Goal: Task Accomplishment & Management: Manage account settings

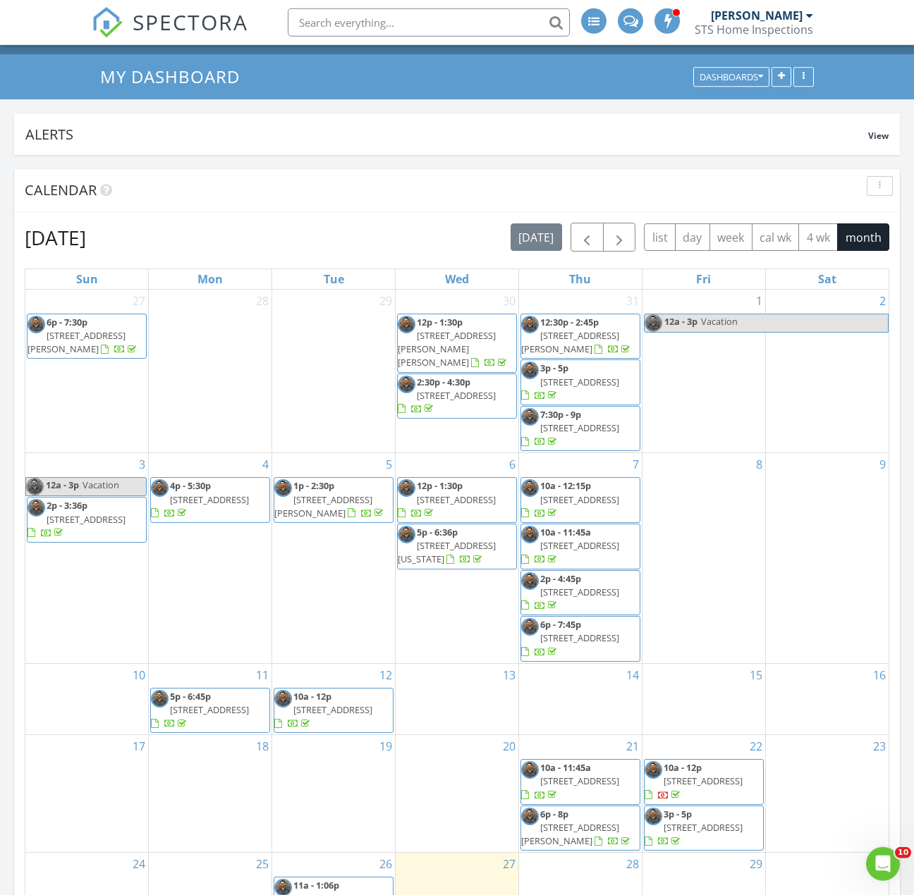
scroll to position [367, 0]
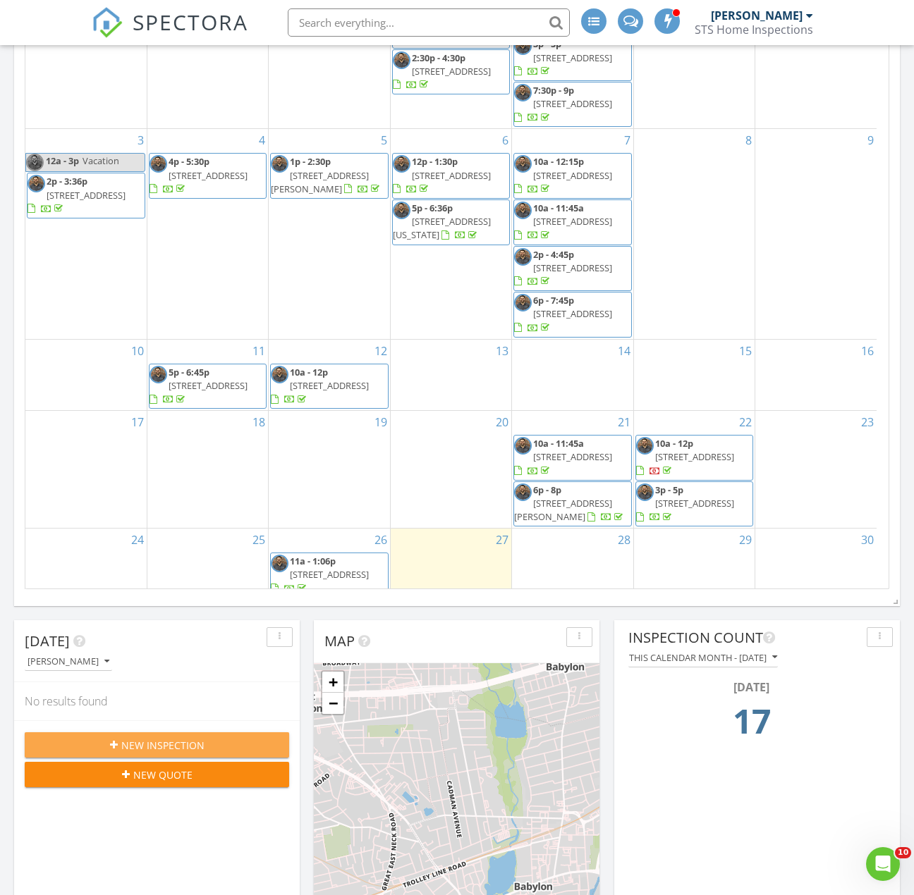
click at [209, 738] on div "New Inspection" at bounding box center [157, 745] width 242 height 15
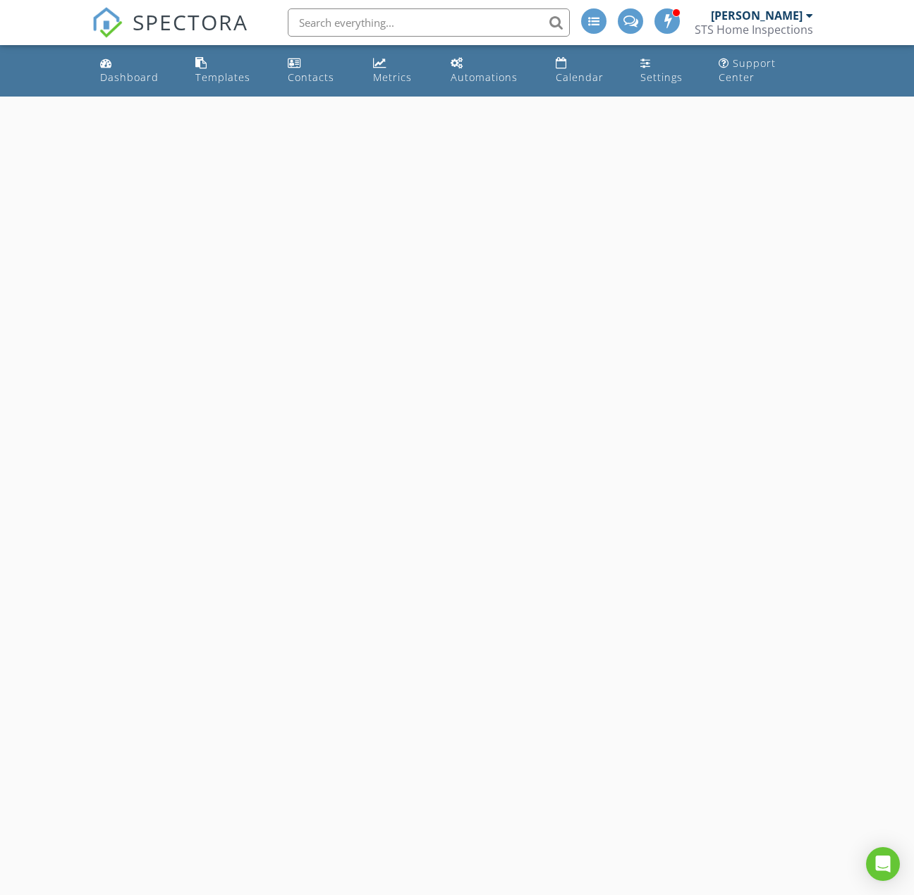
select select "7"
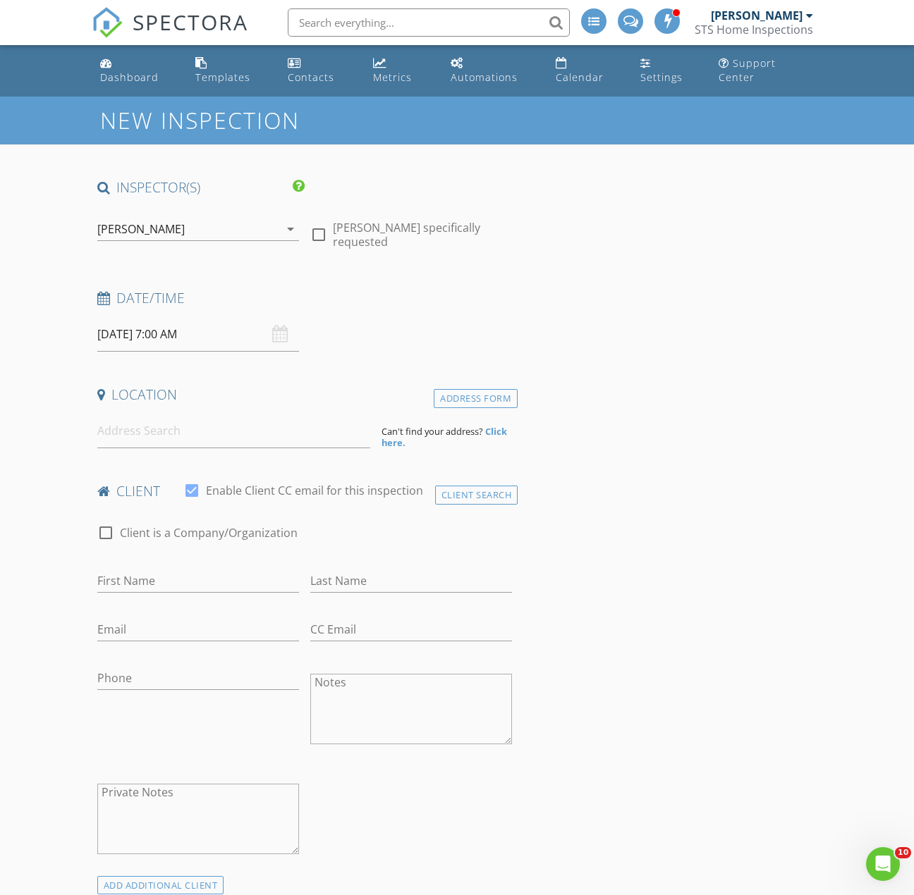
click at [209, 321] on input "08/28/2025 7:00 AM" at bounding box center [198, 334] width 202 height 35
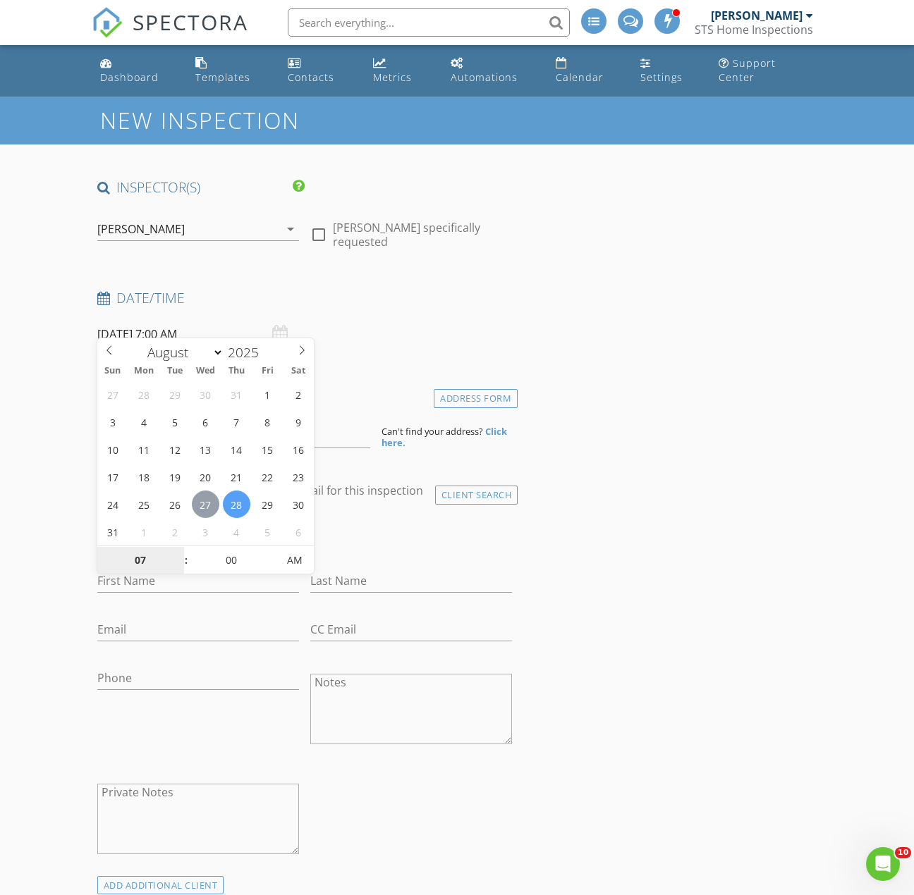
type input "08/27/2025 7:00 AM"
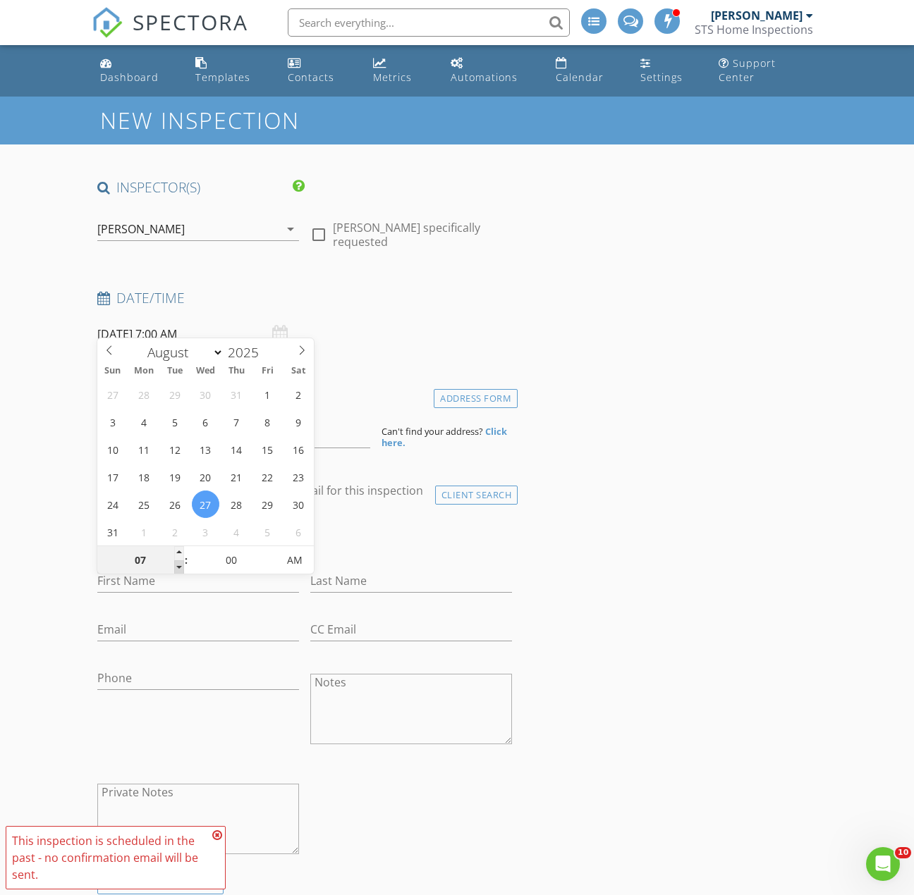
type input "06"
type input "08/27/2025 6:00 AM"
click at [178, 565] on span at bounding box center [179, 568] width 10 height 14
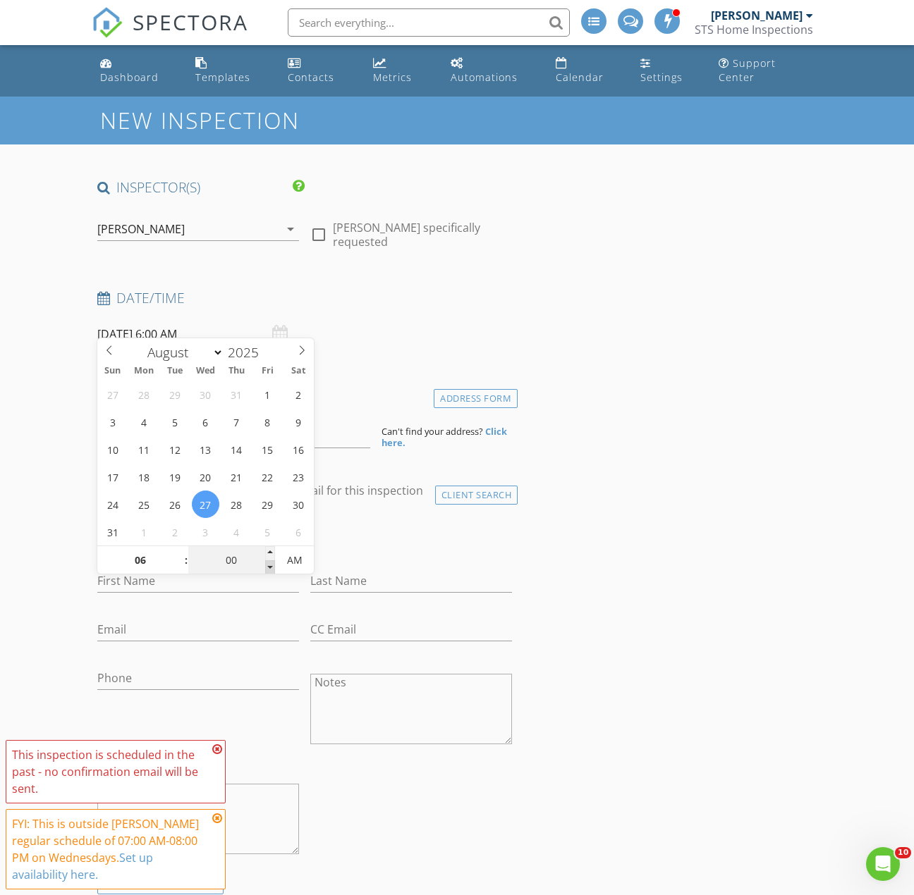
type input "05"
type input "55"
type input "08/27/2025 5:55 AM"
click at [269, 568] on span at bounding box center [270, 568] width 10 height 14
type input "50"
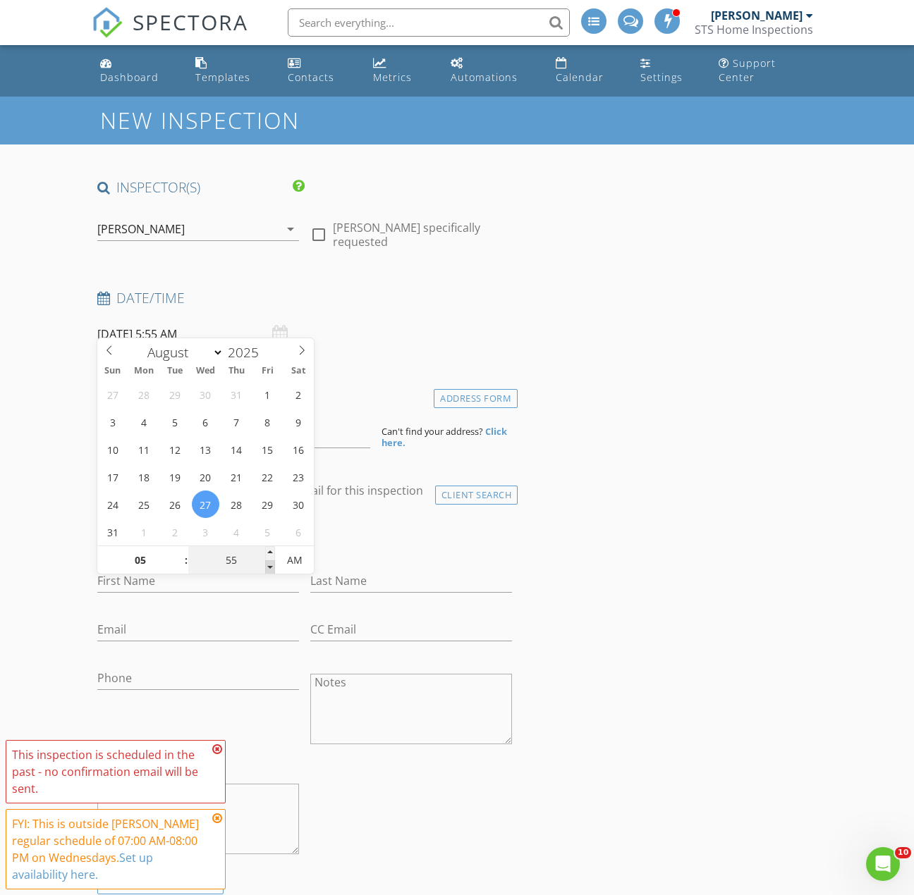
type input "08/27/2025 5:50 AM"
click at [269, 568] on span at bounding box center [270, 568] width 10 height 14
type input "45"
type input "08/27/2025 5:45 AM"
click at [269, 568] on span at bounding box center [270, 568] width 10 height 14
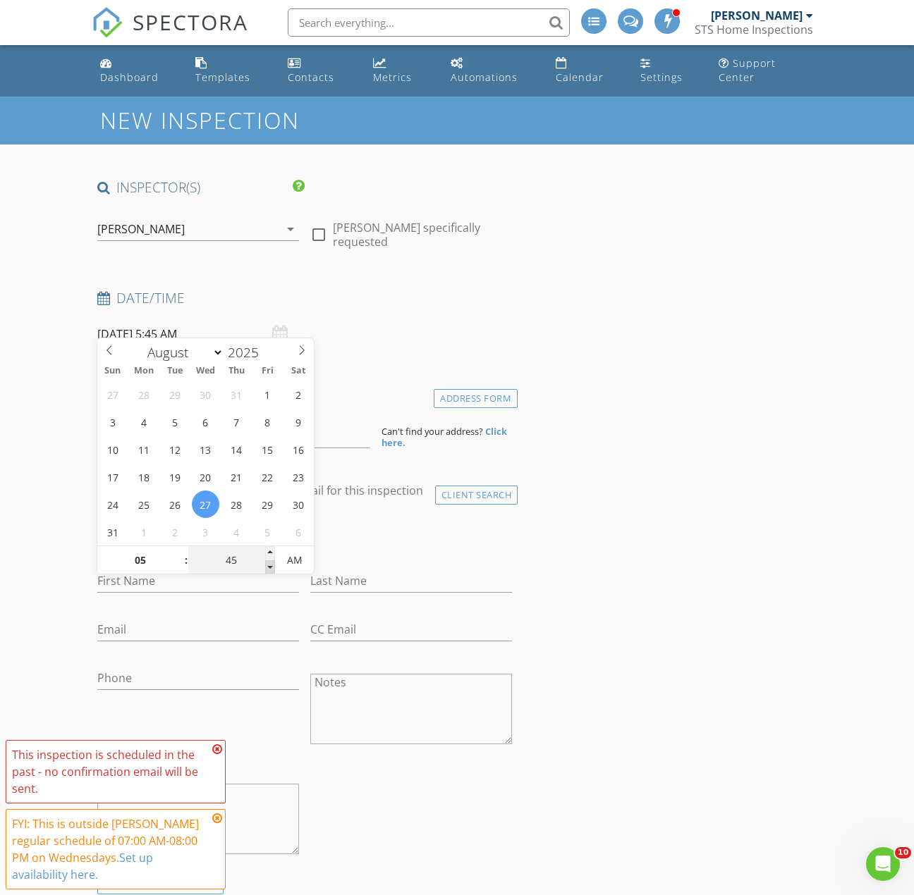
type input "40"
type input "08/27/2025 5:40 AM"
click at [269, 568] on span at bounding box center [270, 568] width 10 height 14
type input "35"
type input "08/27/2025 5:35 AM"
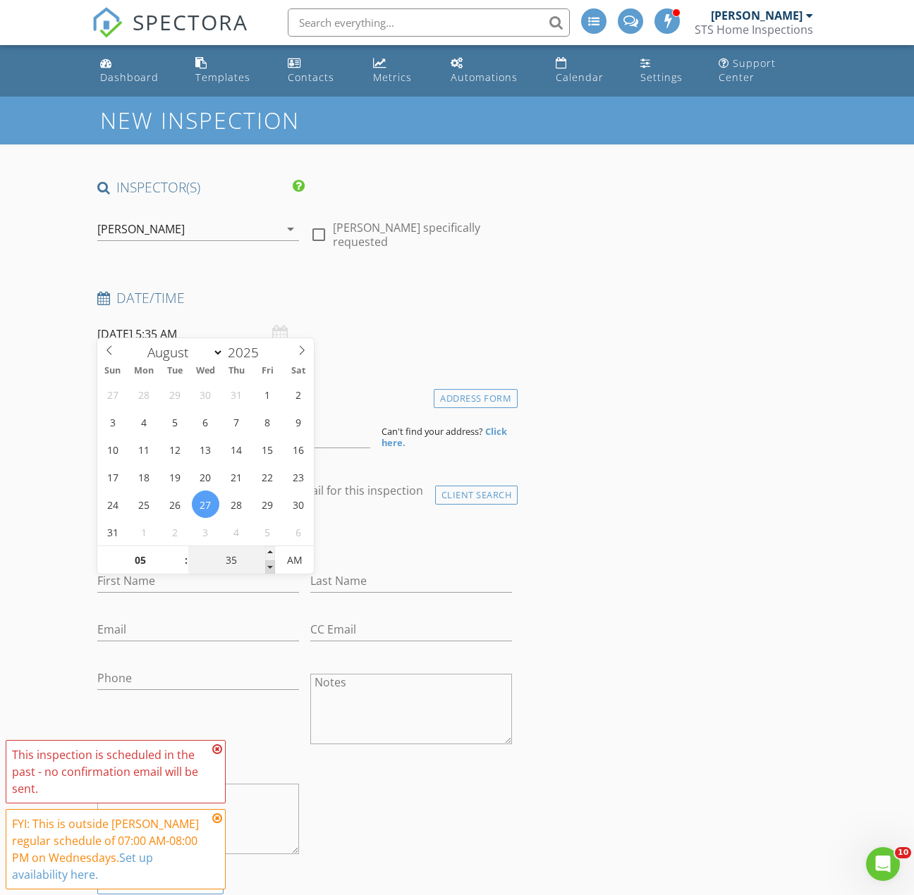
click at [269, 568] on span at bounding box center [270, 568] width 10 height 14
type input "30"
click at [269, 568] on span at bounding box center [270, 568] width 10 height 14
type input "08/27/2025 5:30 PM"
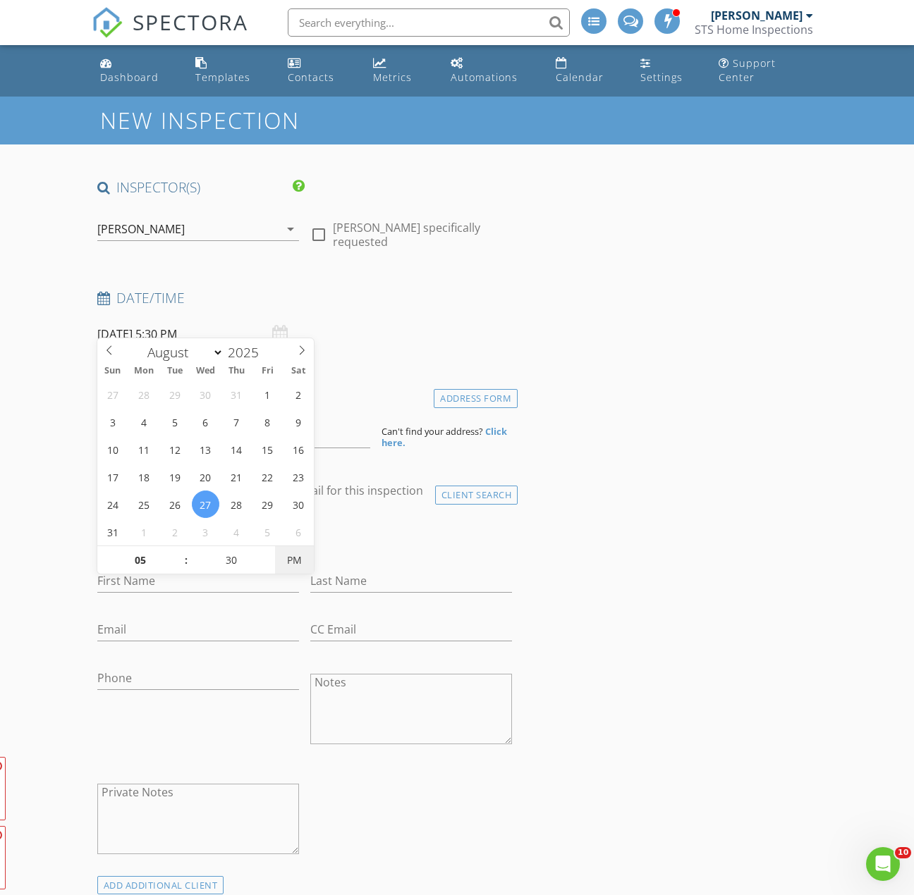
click at [288, 560] on span "PM" at bounding box center [294, 560] width 39 height 28
click at [152, 696] on div at bounding box center [198, 700] width 202 height 8
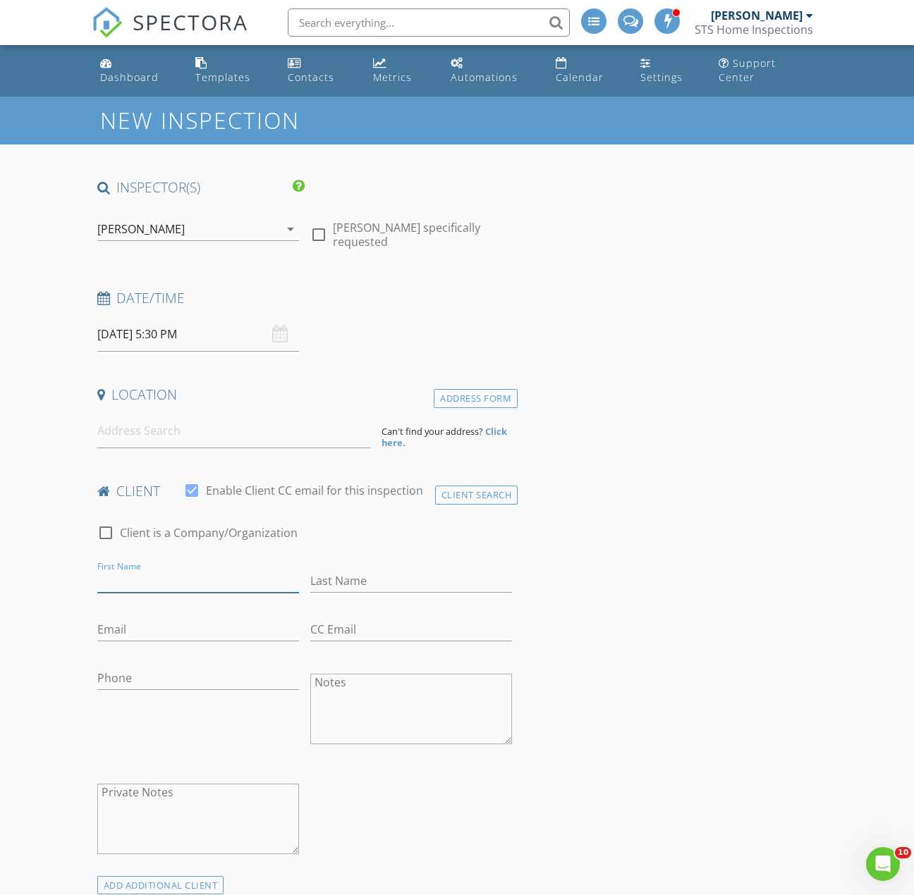
drag, startPoint x: 164, startPoint y: 575, endPoint x: 170, endPoint y: 565, distance: 11.4
click at [164, 575] on input "First Name" at bounding box center [198, 581] width 202 height 23
type input "Vesa"
type input "Islami"
type input "Vesaislami@yahoo.com"
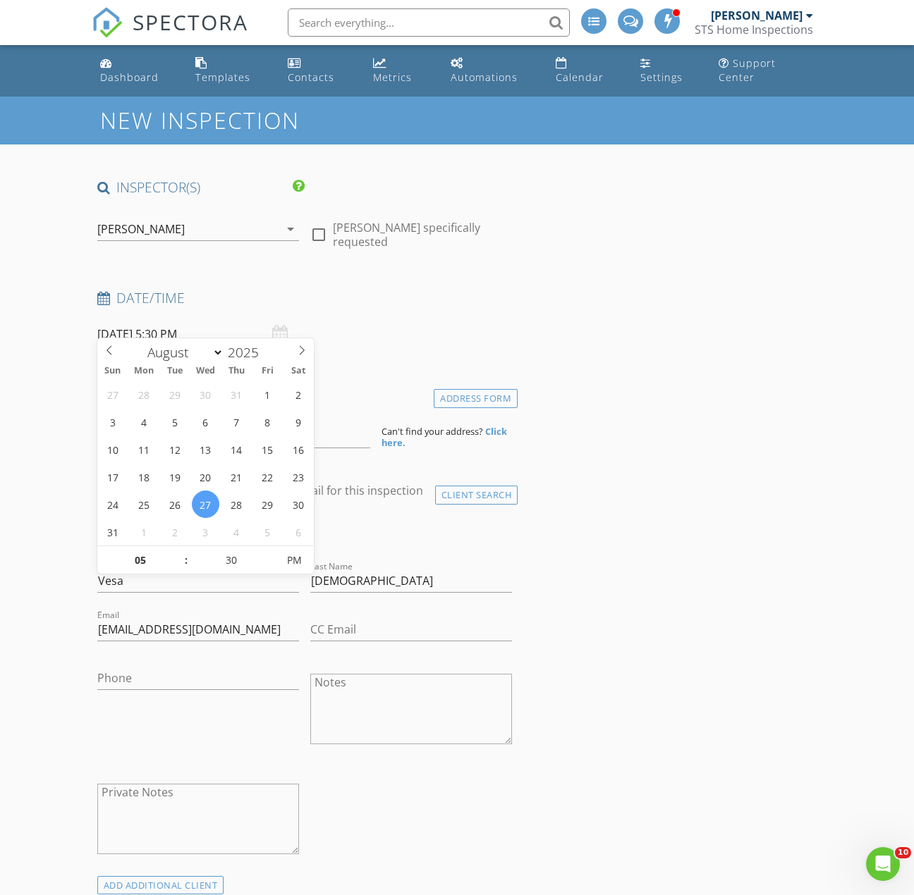
click at [180, 317] on input "08/27/2025 5:30 PM" at bounding box center [198, 334] width 202 height 35
click at [185, 549] on span ":" at bounding box center [186, 560] width 4 height 28
type input "06"
type input "08/27/2025 6:30 PM"
click at [178, 551] on span at bounding box center [179, 553] width 10 height 14
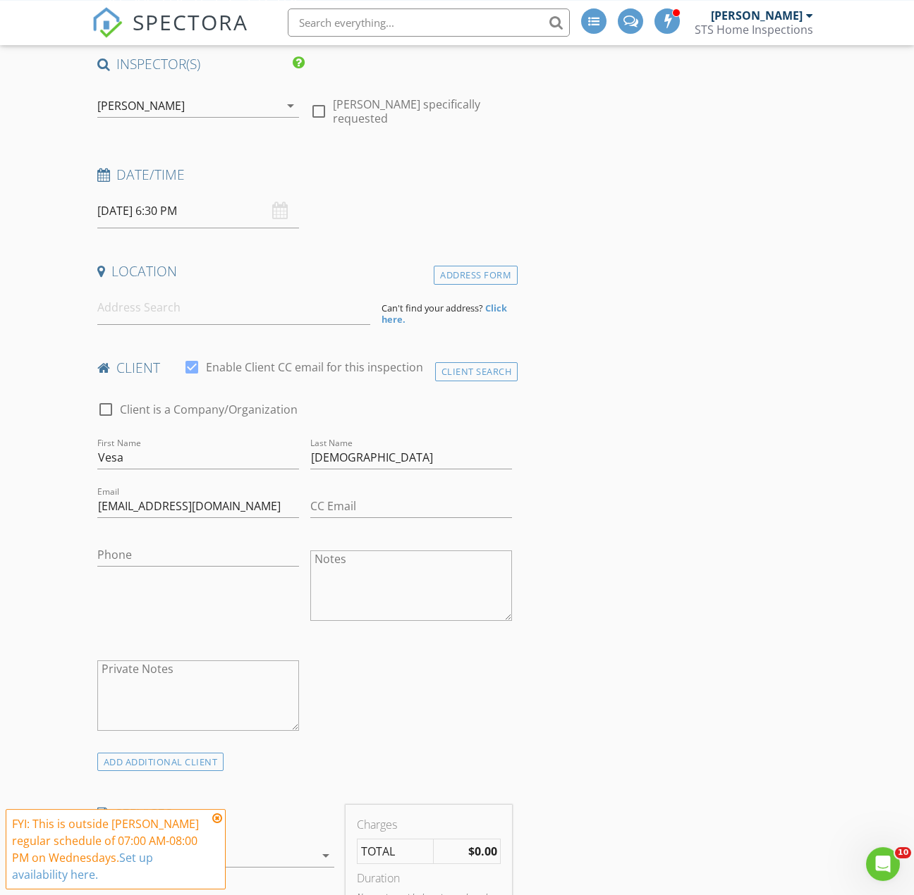
scroll to position [293, 0]
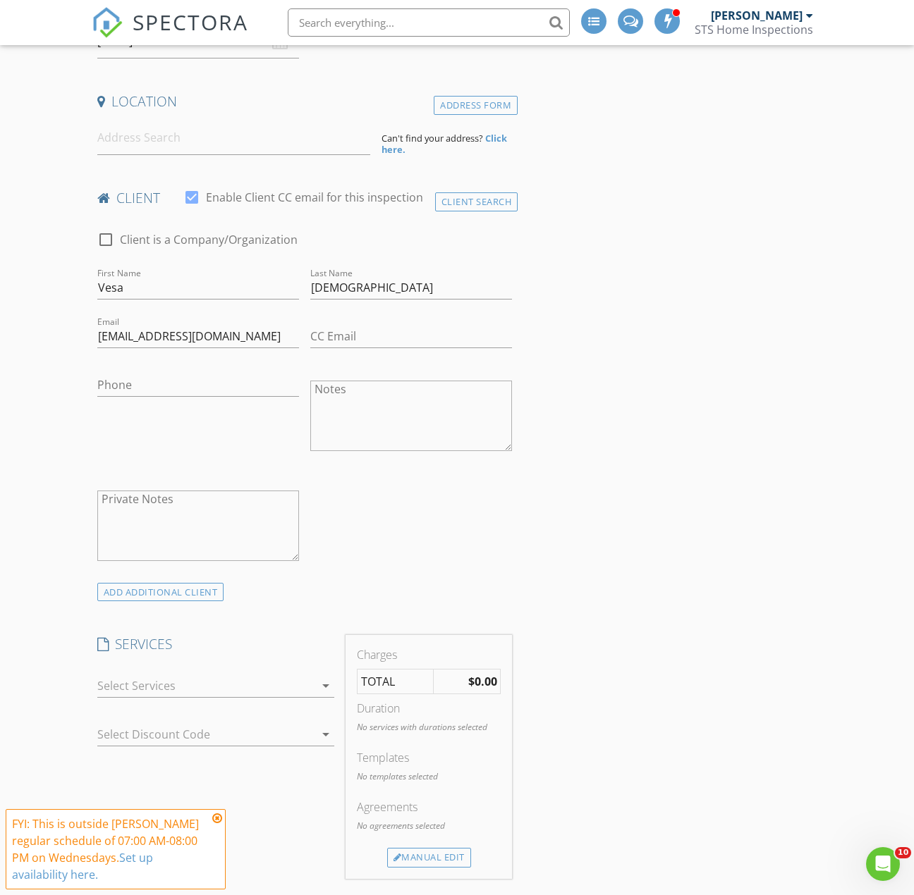
click at [221, 675] on div at bounding box center [206, 686] width 218 height 23
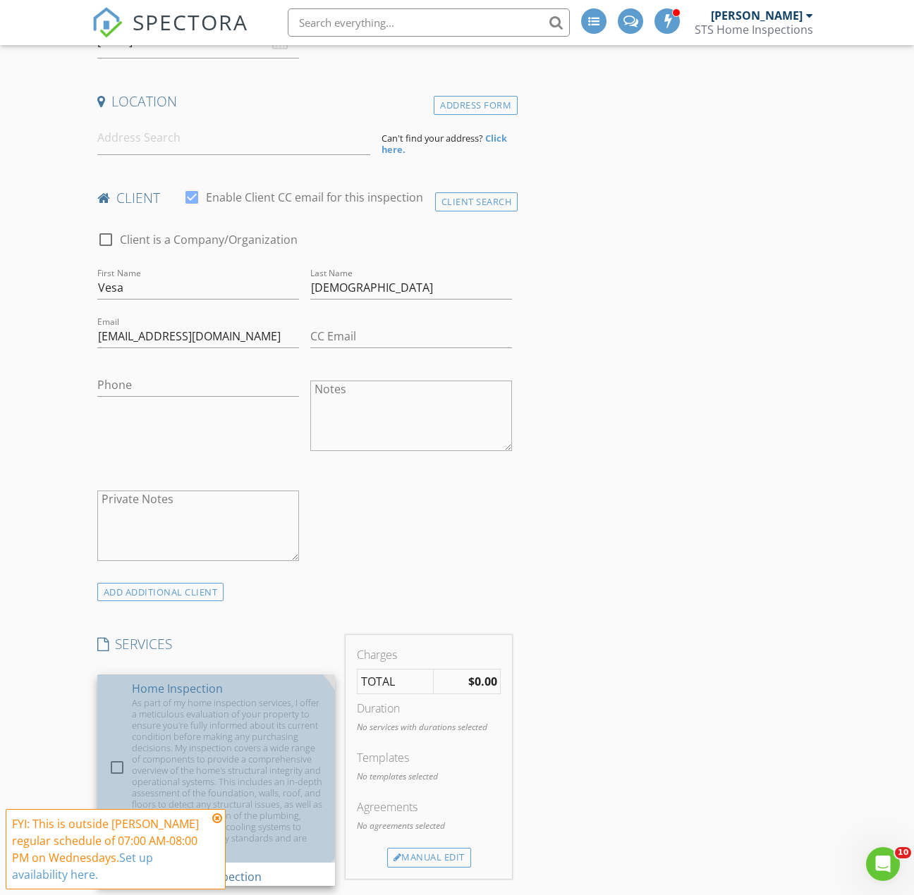
click at [213, 701] on div "As part of my home inspection services, I offer a meticulous evaluation of your…" at bounding box center [228, 776] width 192 height 158
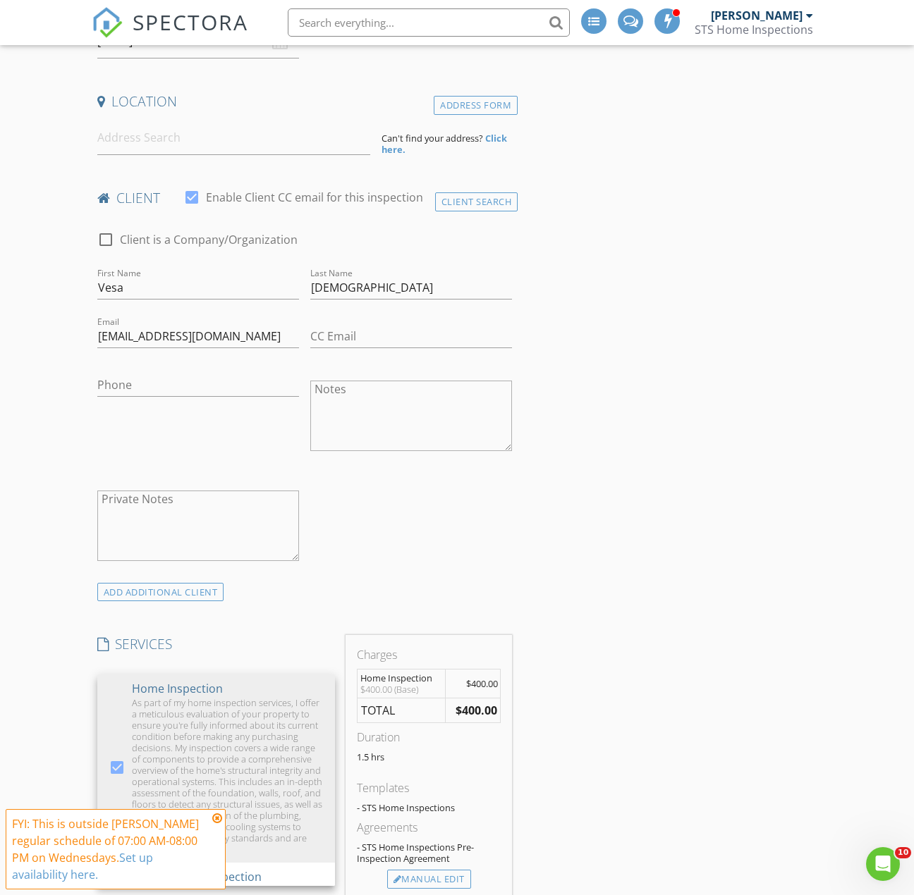
scroll to position [587, 0]
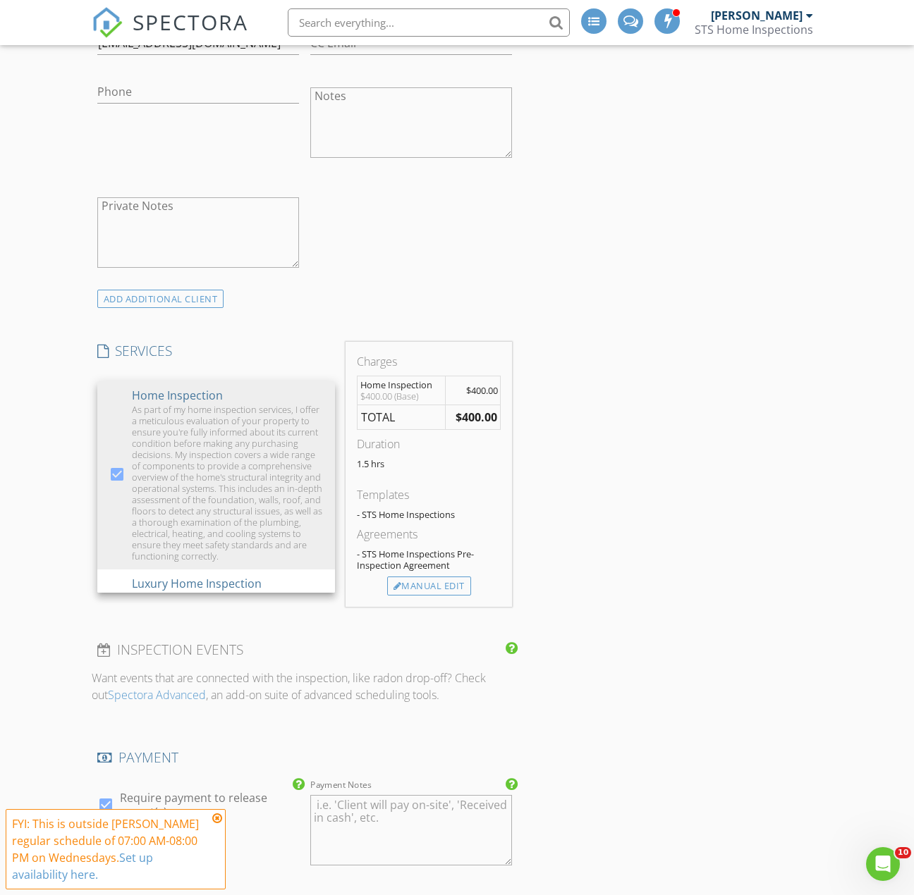
click at [631, 508] on div "INSPECTOR(S) check_box Dan Palmieri PRIMARY Dan Palmieri arrow_drop_down check_…" at bounding box center [457, 729] width 731 height 2275
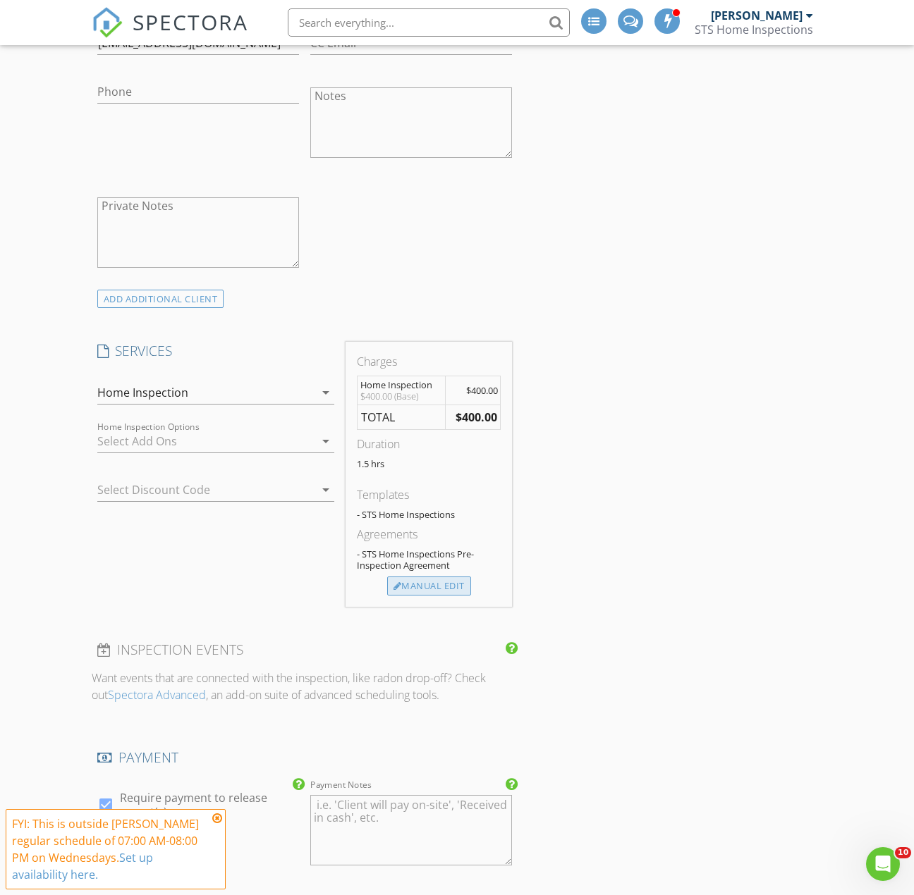
click at [451, 577] on div "Manual Edit" at bounding box center [429, 587] width 84 height 20
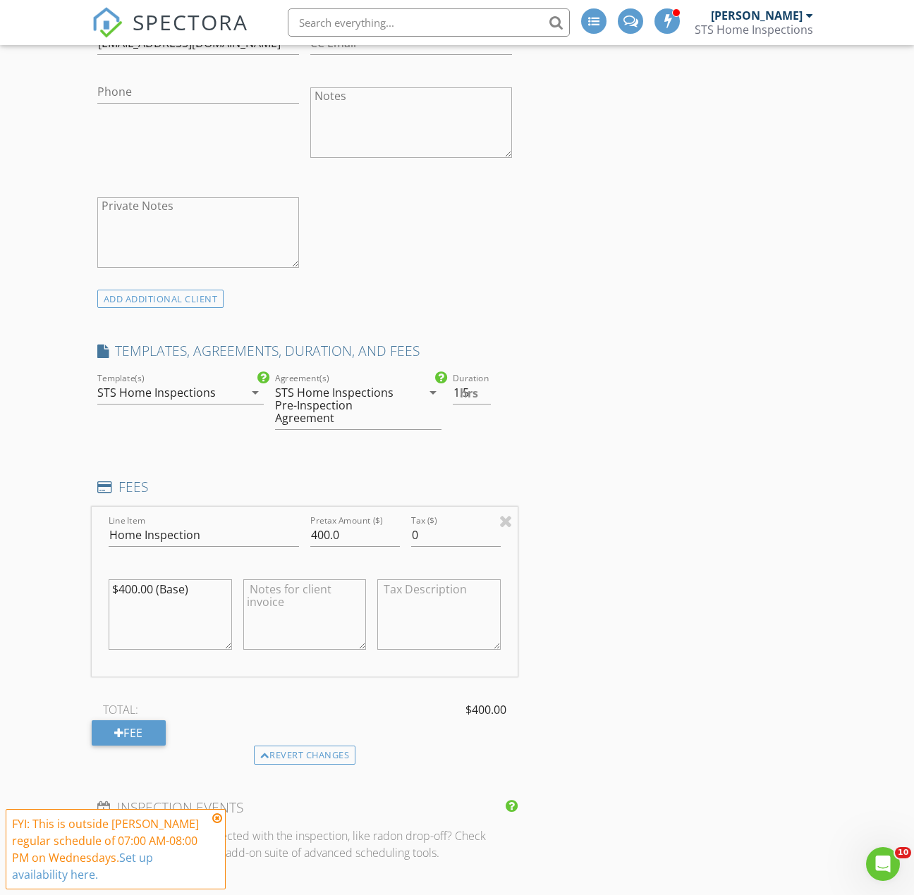
click at [618, 570] on div "INSPECTOR(S) check_box Dan Palmieri PRIMARY Dan Palmieri arrow_drop_down check_…" at bounding box center [457, 809] width 731 height 2434
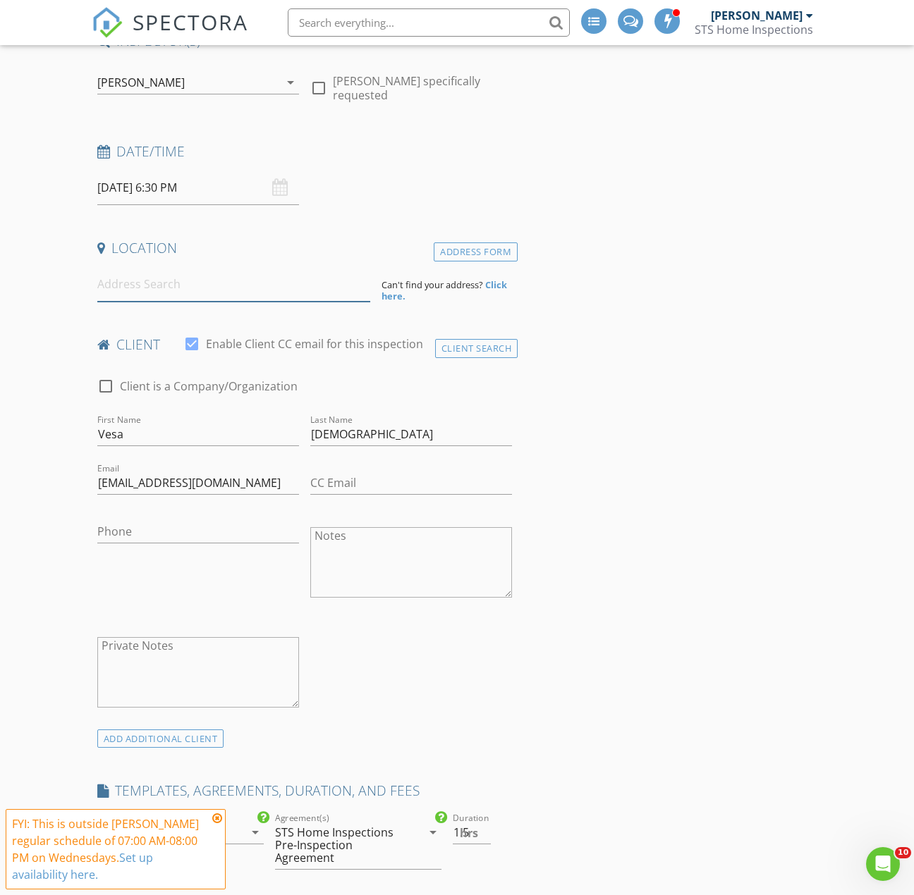
click at [173, 277] on input at bounding box center [233, 284] width 273 height 35
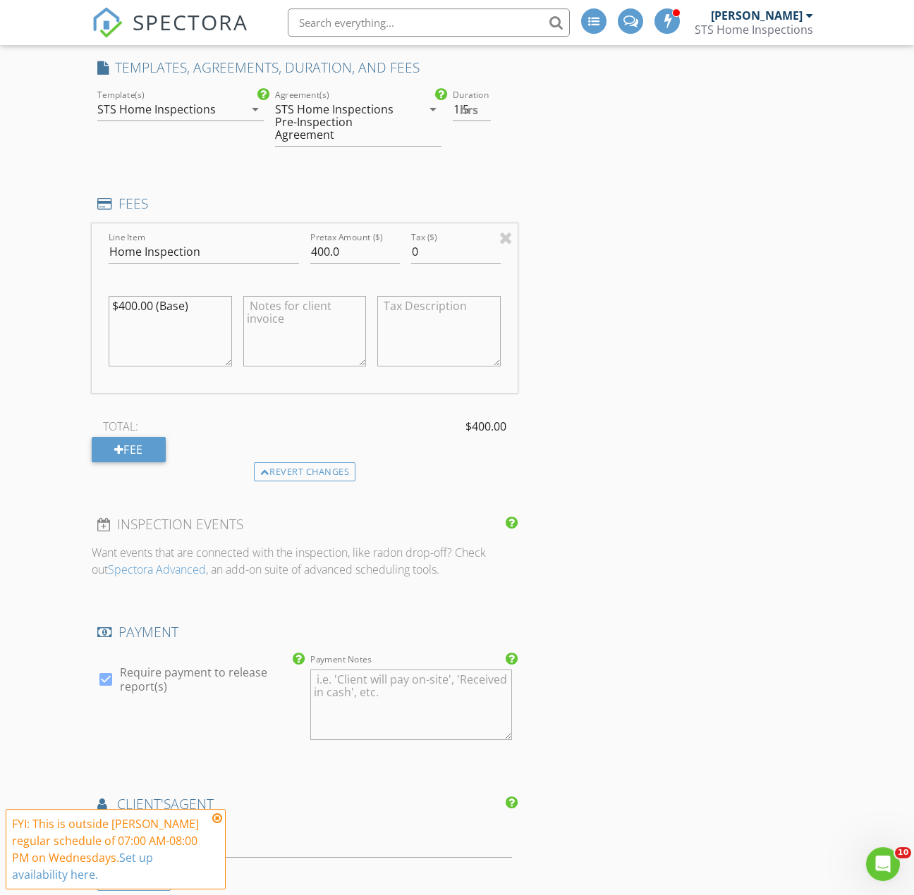
scroll to position [1100, 0]
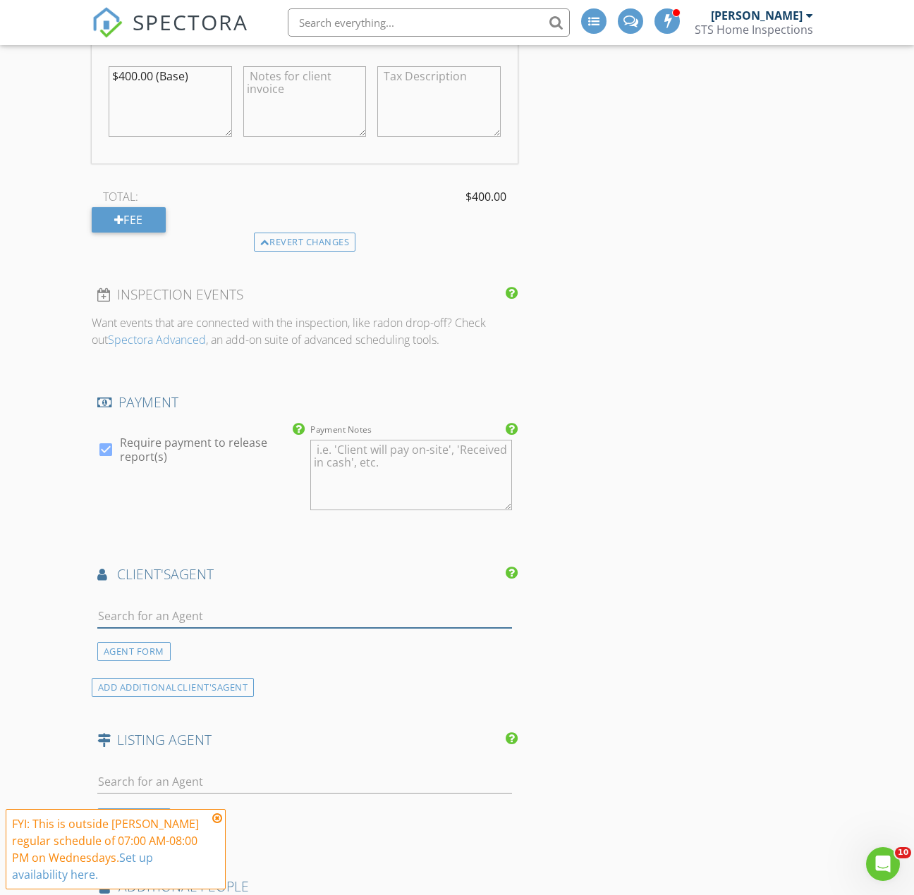
click at [202, 605] on input "text" at bounding box center [304, 616] width 415 height 23
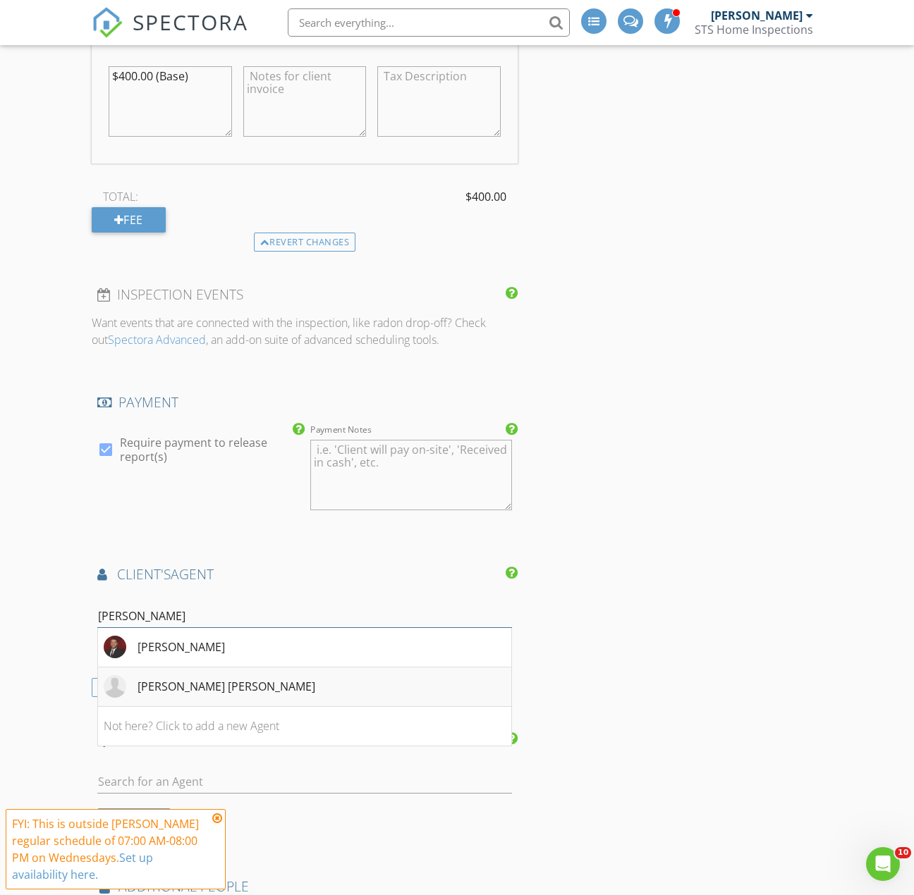
type input "nick"
click at [237, 675] on div "Nicholas Larsen Natalie Villecco" at bounding box center [210, 686] width 212 height 23
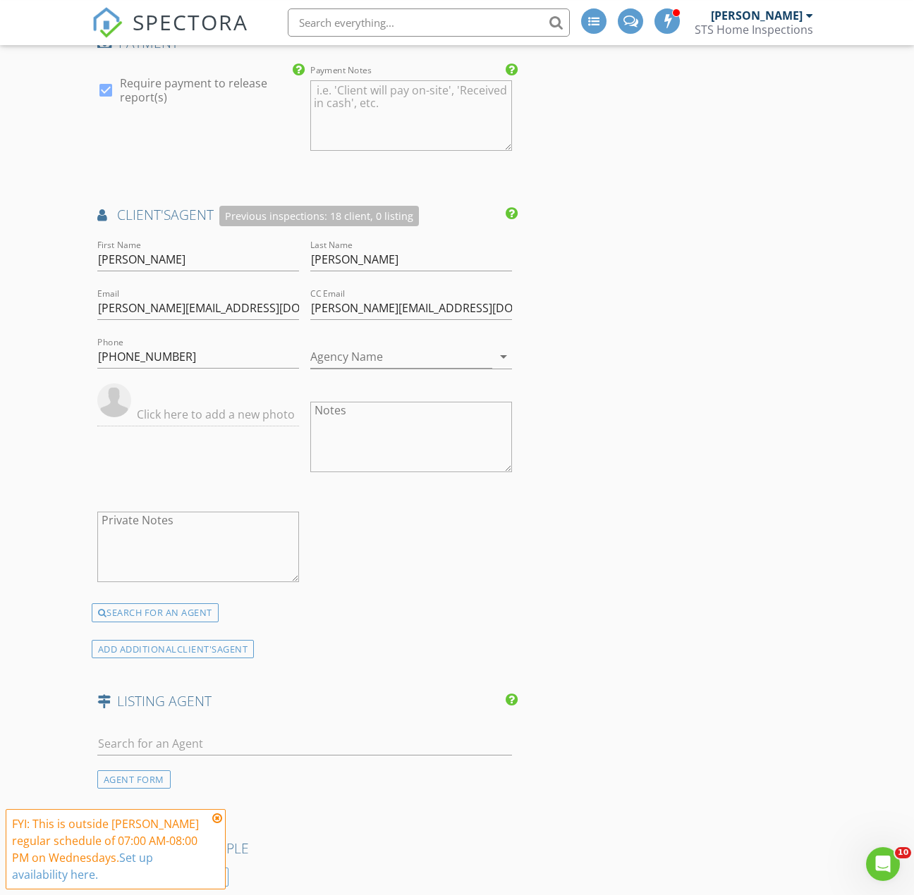
scroll to position [1467, 0]
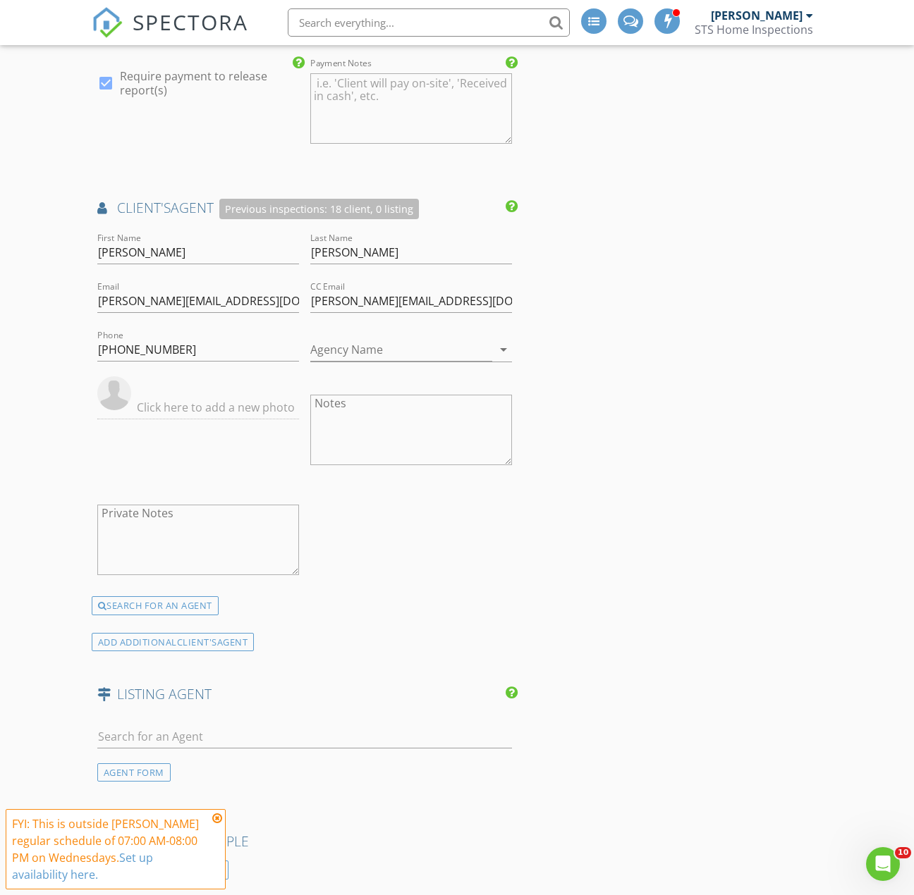
click at [212, 820] on div "FYI: This is outside Dan Palmieri's regular schedule of 07:00 AM-08:00 PM on We…" at bounding box center [115, 850] width 207 height 68
click at [219, 813] on div "FYI: This is outside Dan Palmieri's regular schedule of 07:00 AM-08:00 PM on We…" at bounding box center [116, 849] width 220 height 80
click at [224, 817] on div "FYI: This is outside Dan Palmieri's regular schedule of 07:00 AM-08:00 PM on We…" at bounding box center [116, 849] width 220 height 80
click at [159, 763] on div "AGENT FORM" at bounding box center [133, 772] width 73 height 19
click at [161, 774] on input "Email" at bounding box center [198, 785] width 202 height 23
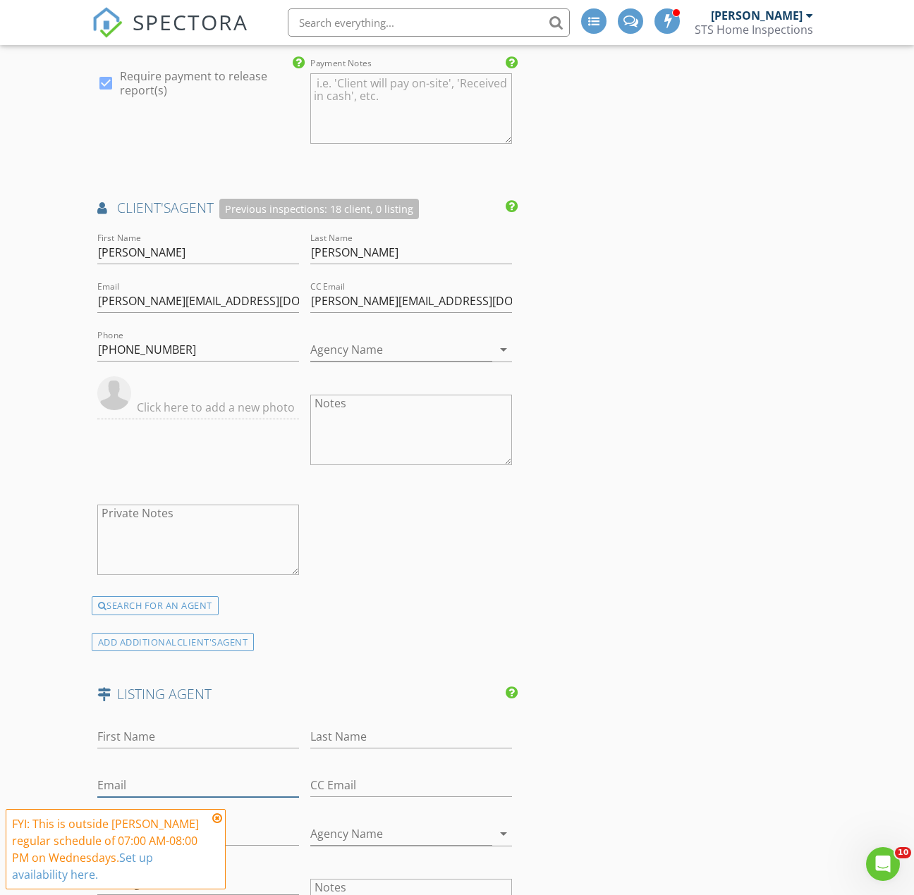
paste input "stephan.mandresh@elliman.com"
type input "stephan.mandresh@elliman.com"
click at [159, 726] on input "First Name" at bounding box center [198, 737] width 202 height 23
type input "Stephen"
type input "Mandresh"
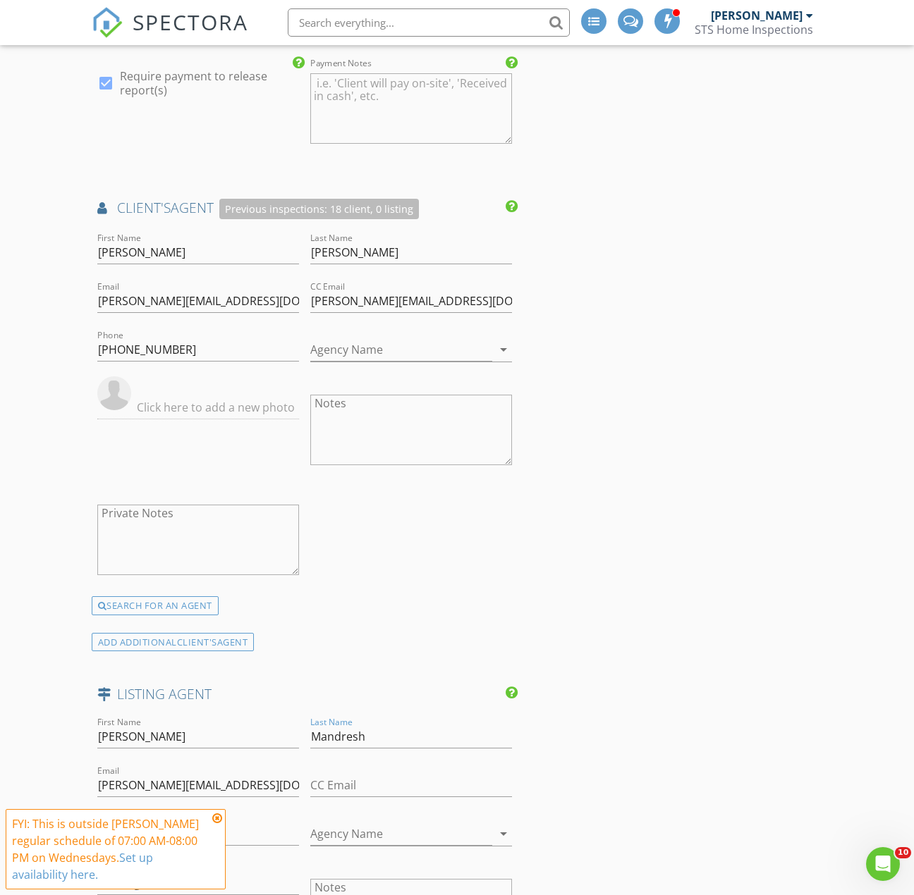
click at [215, 819] on icon at bounding box center [217, 818] width 10 height 11
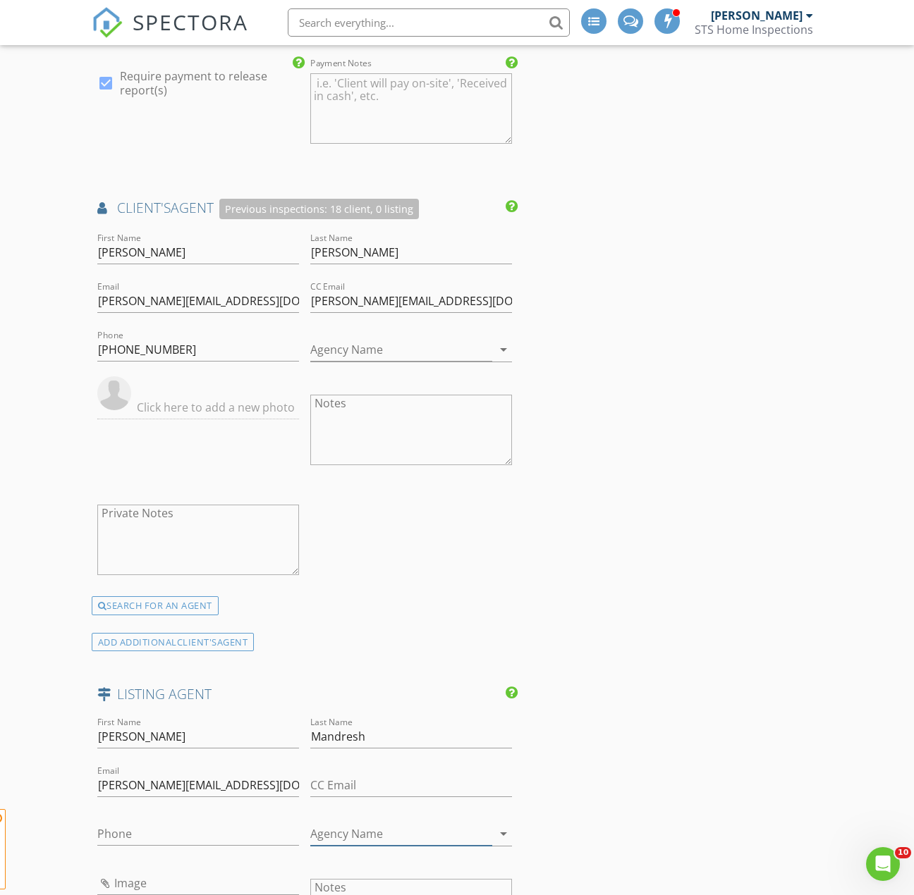
click at [337, 823] on input "Agency Name" at bounding box center [401, 834] width 182 height 23
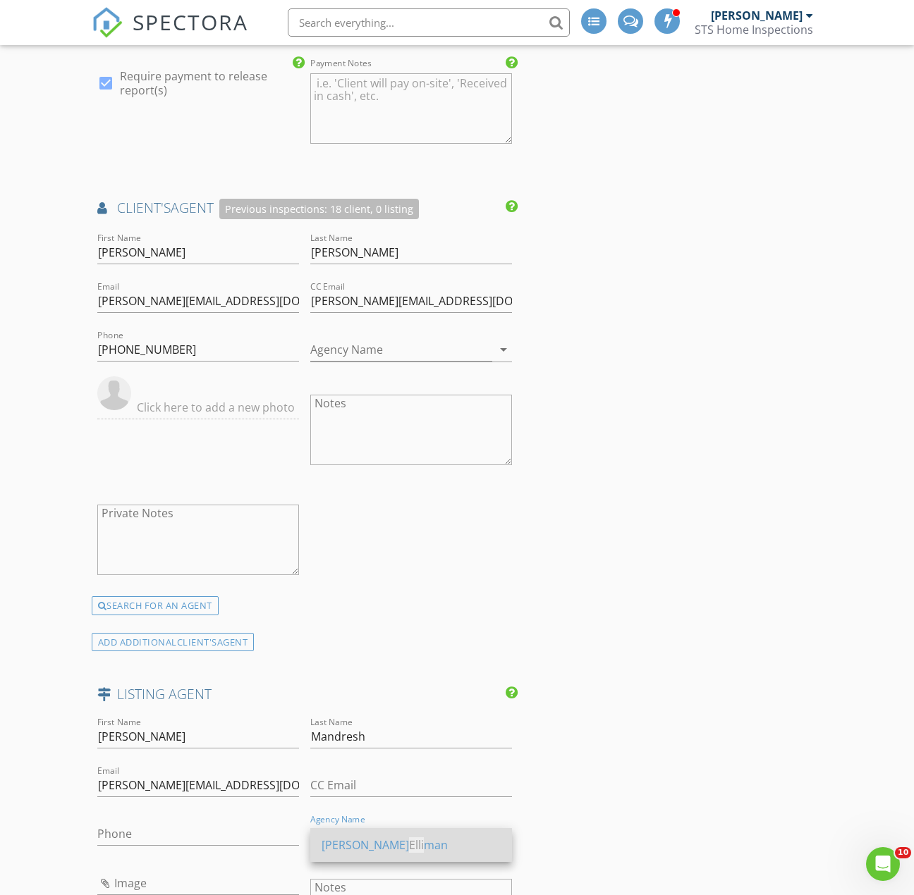
click at [384, 847] on div "Douglas Elli man" at bounding box center [411, 845] width 179 height 17
type input "Douglas Elliman"
click at [694, 769] on div "INSPECTOR(S) check_box Dan Palmieri PRIMARY Dan Palmieri arrow_drop_down check_…" at bounding box center [457, 258] width 731 height 3092
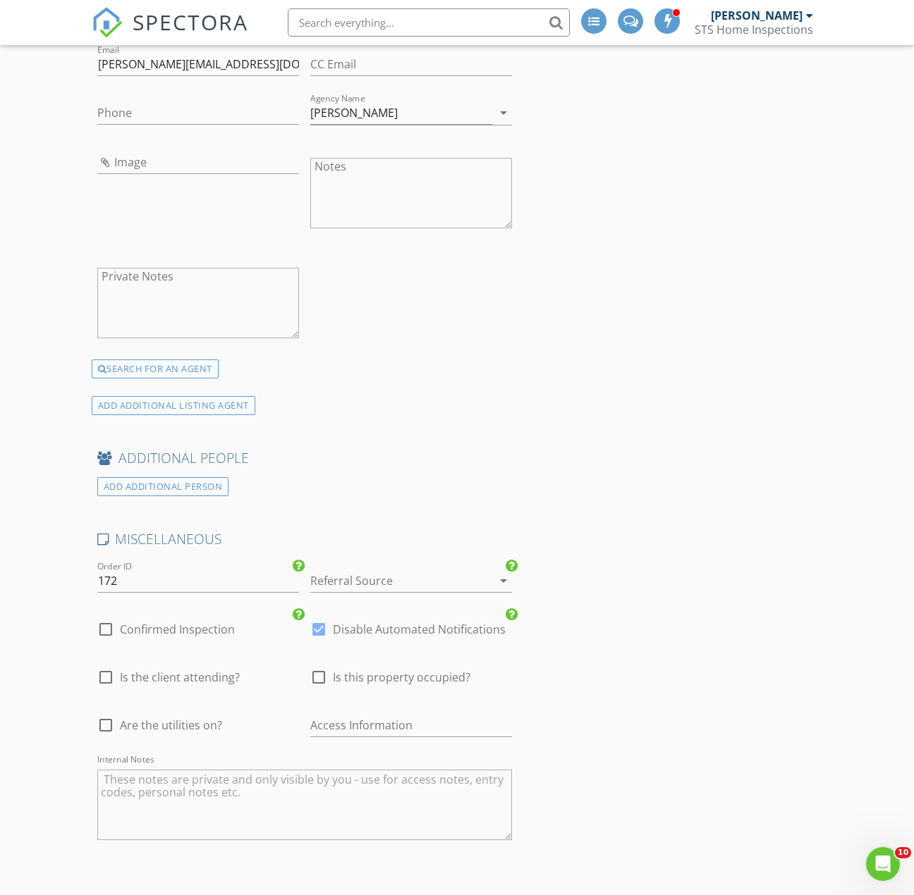
scroll to position [2200, 0]
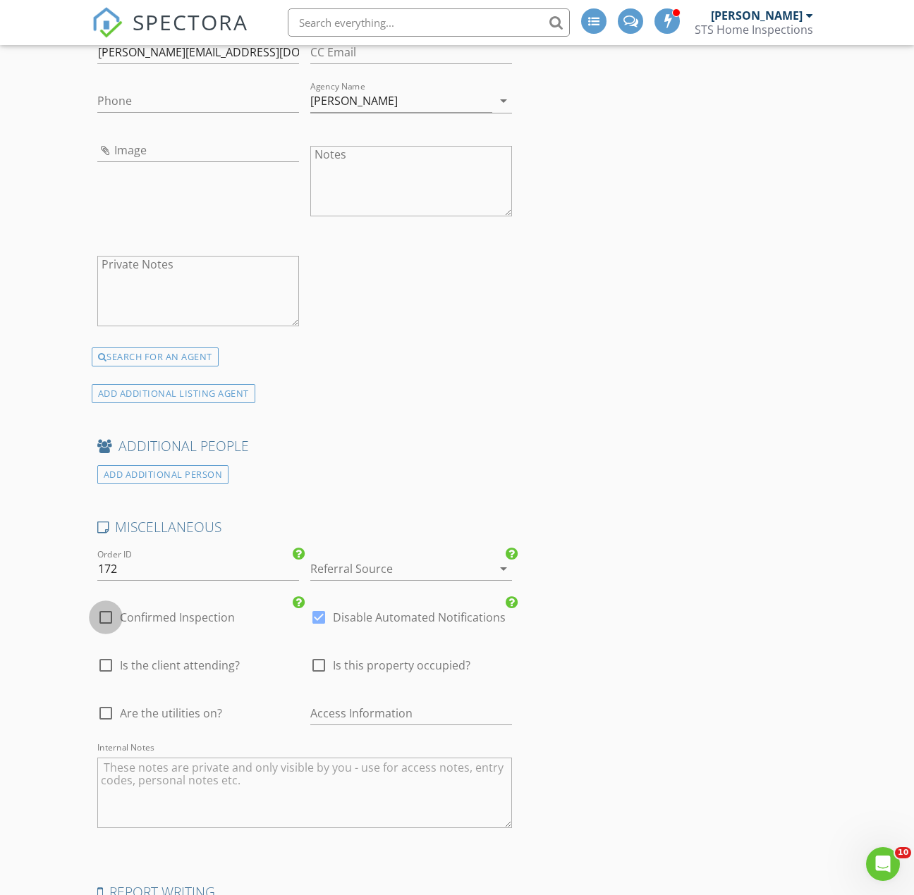
drag, startPoint x: 108, startPoint y: 604, endPoint x: 104, endPoint y: 647, distance: 43.2
click at [106, 606] on div at bounding box center [106, 618] width 24 height 24
checkbox input "true"
click at [106, 662] on div "check_box_outline_blank Is the client attending?" at bounding box center [168, 674] width 142 height 34
click at [109, 654] on div at bounding box center [106, 666] width 24 height 24
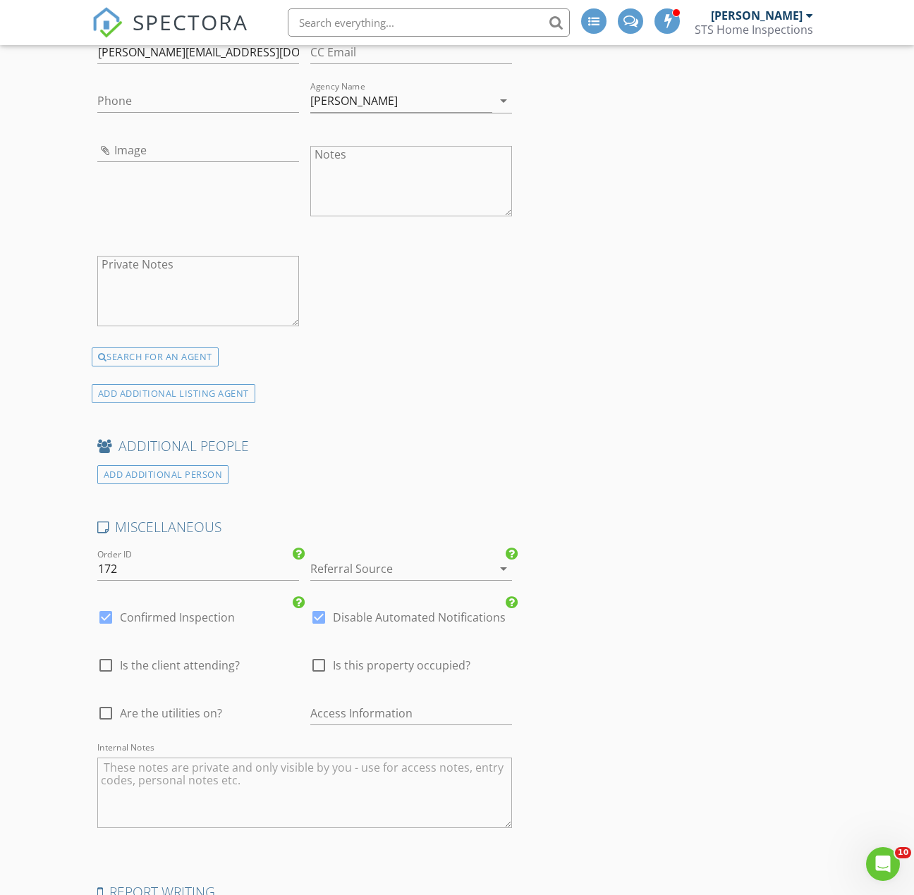
checkbox input "true"
click at [109, 702] on div at bounding box center [106, 714] width 24 height 24
checkbox input "true"
click at [315, 606] on div at bounding box center [319, 618] width 24 height 24
checkbox input "false"
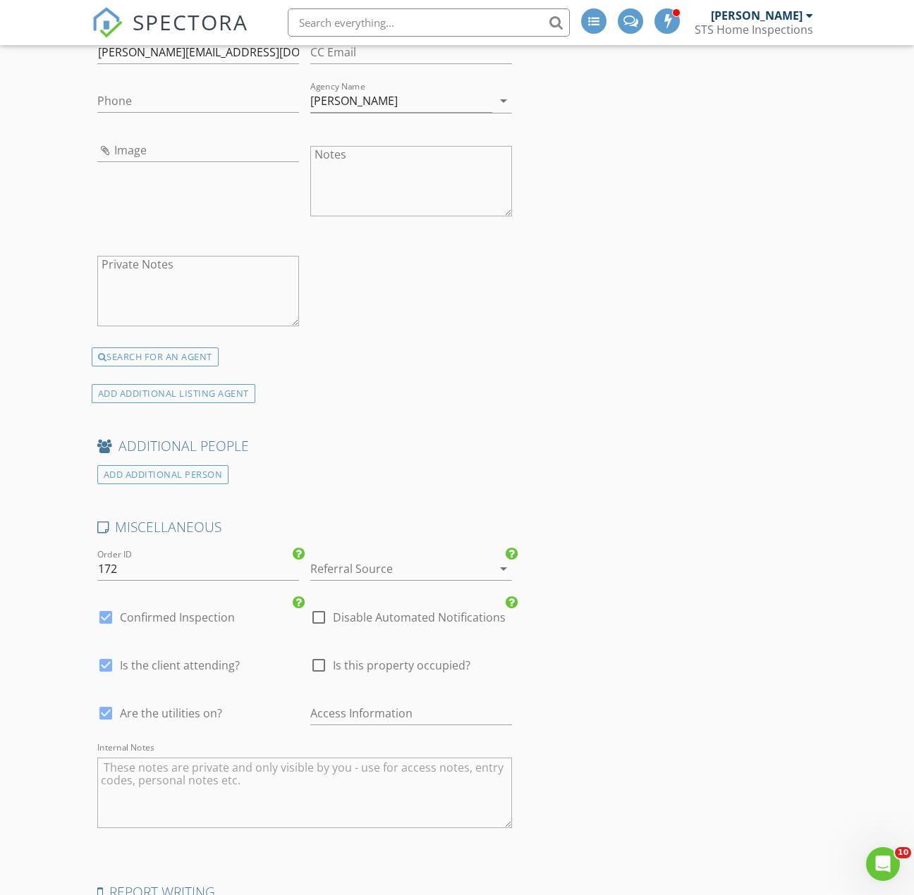
click at [345, 558] on div at bounding box center [391, 569] width 162 height 23
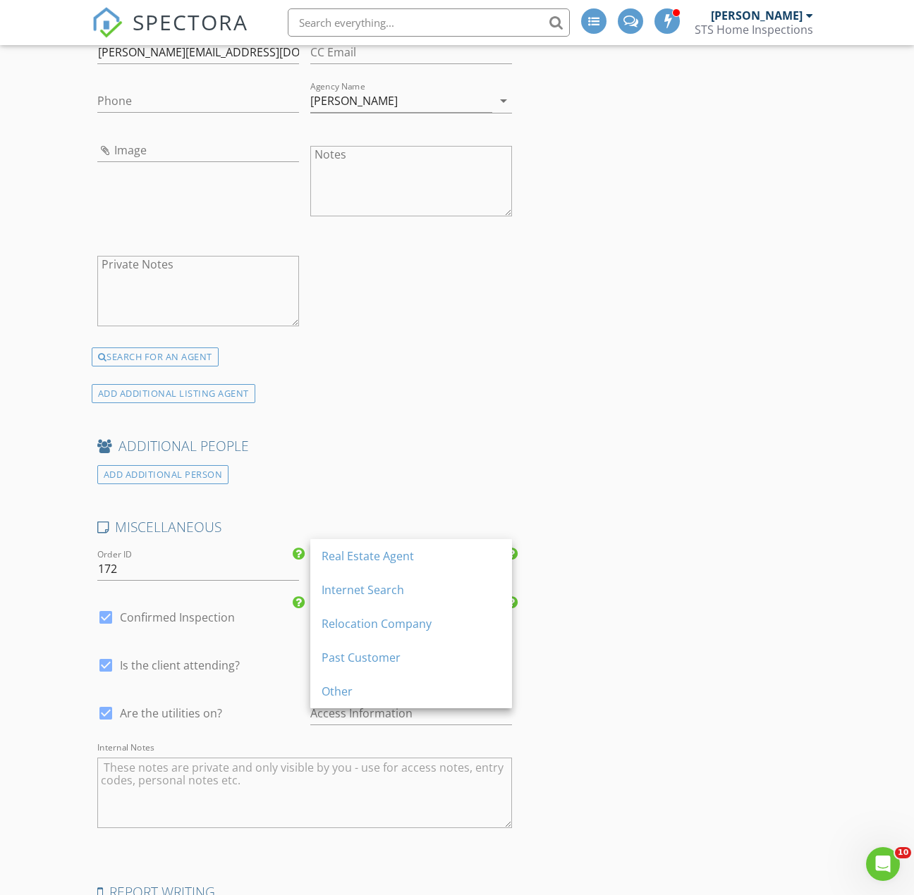
drag, startPoint x: 384, startPoint y: 554, endPoint x: 403, endPoint y: 518, distance: 41.3
click at [384, 554] on div "Real Estate Agent" at bounding box center [411, 556] width 179 height 17
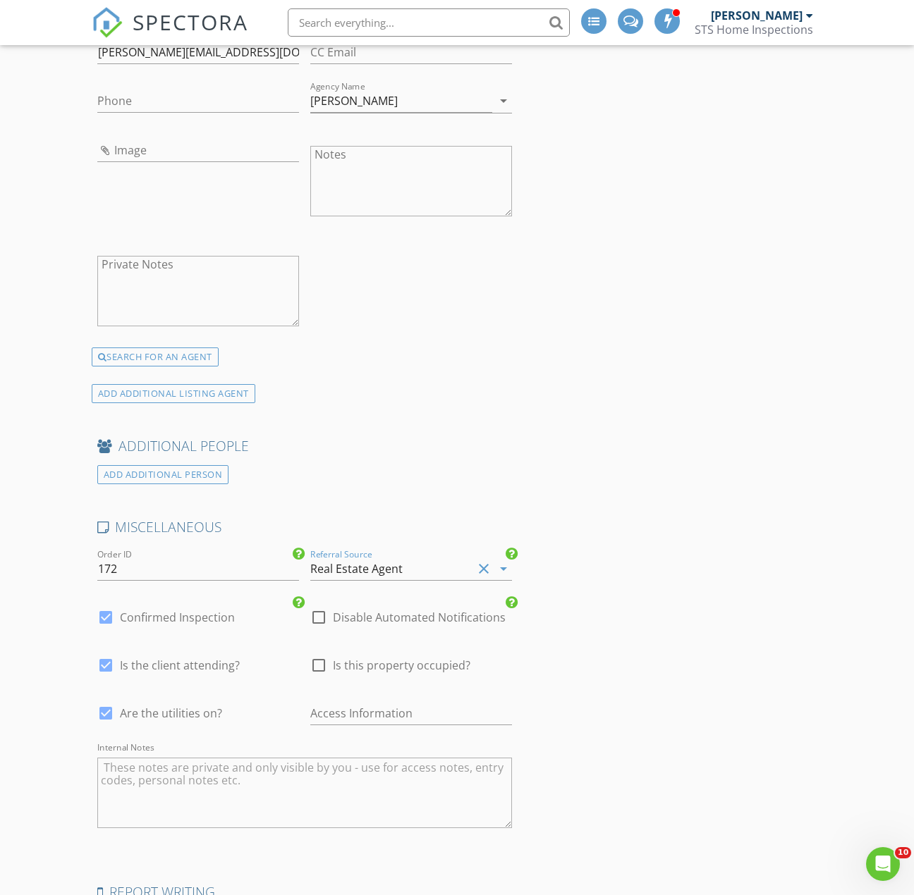
click at [461, 437] on div "ADDITIONAL PEOPLE" at bounding box center [305, 451] width 427 height 28
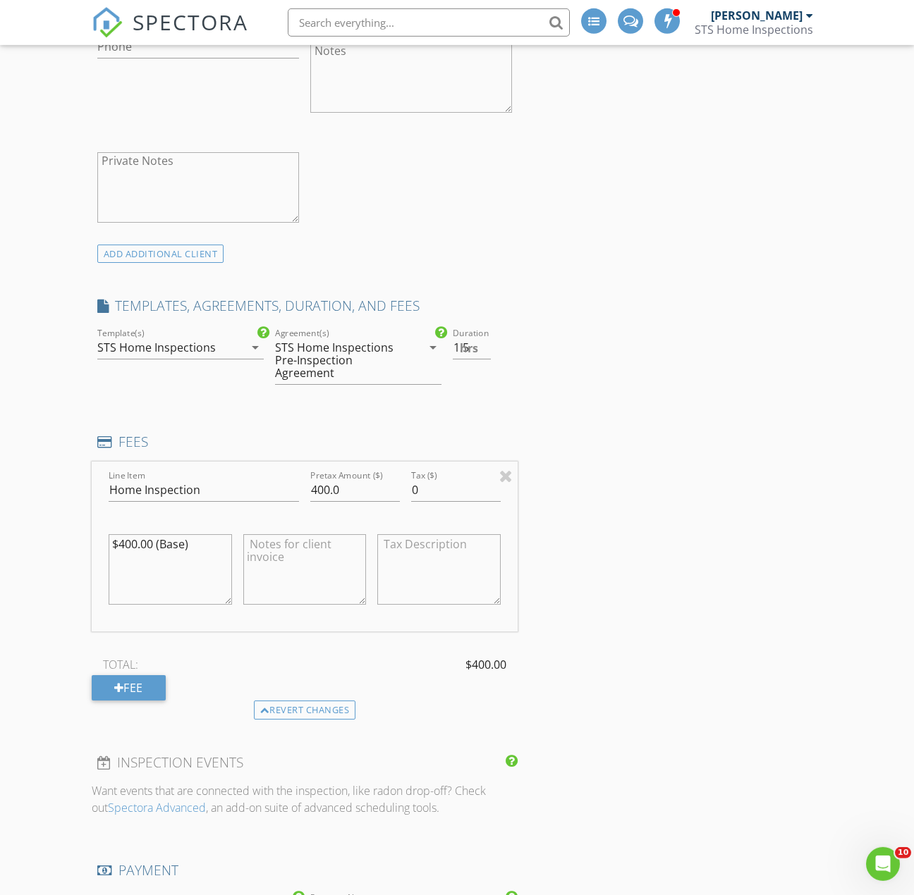
scroll to position [630, 0]
click at [320, 481] on input "400.0" at bounding box center [355, 492] width 90 height 23
type input "450.0"
click at [125, 537] on textarea "$400.00 (Base)" at bounding box center [170, 572] width 123 height 71
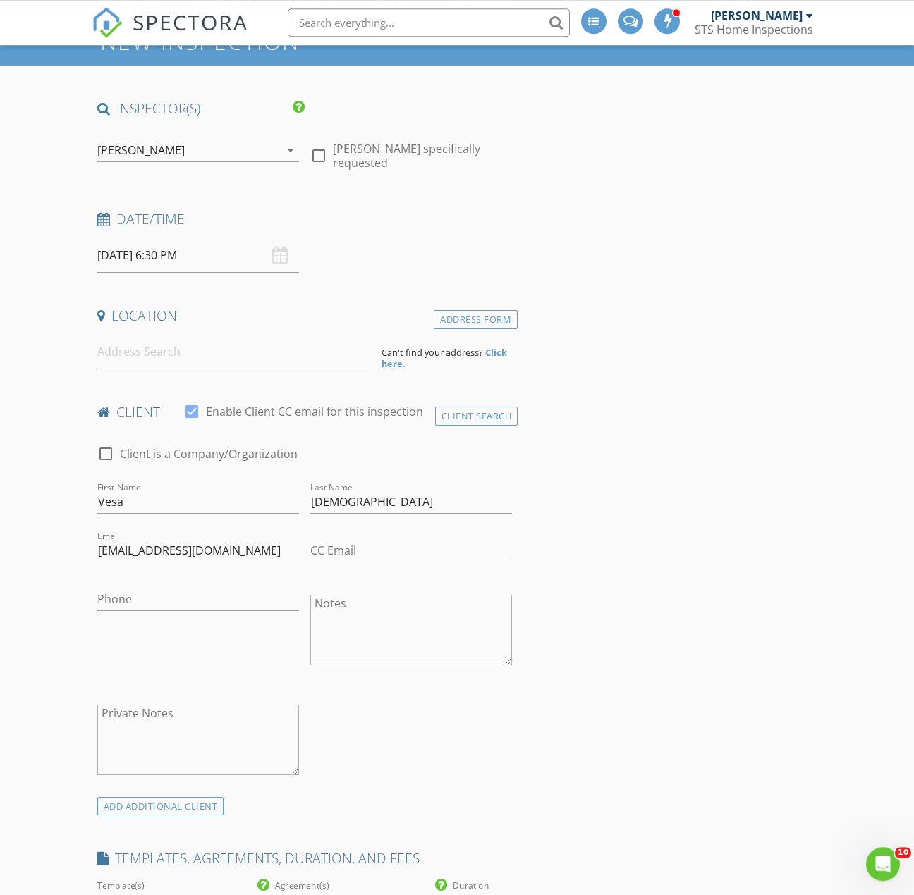
scroll to position [0, 0]
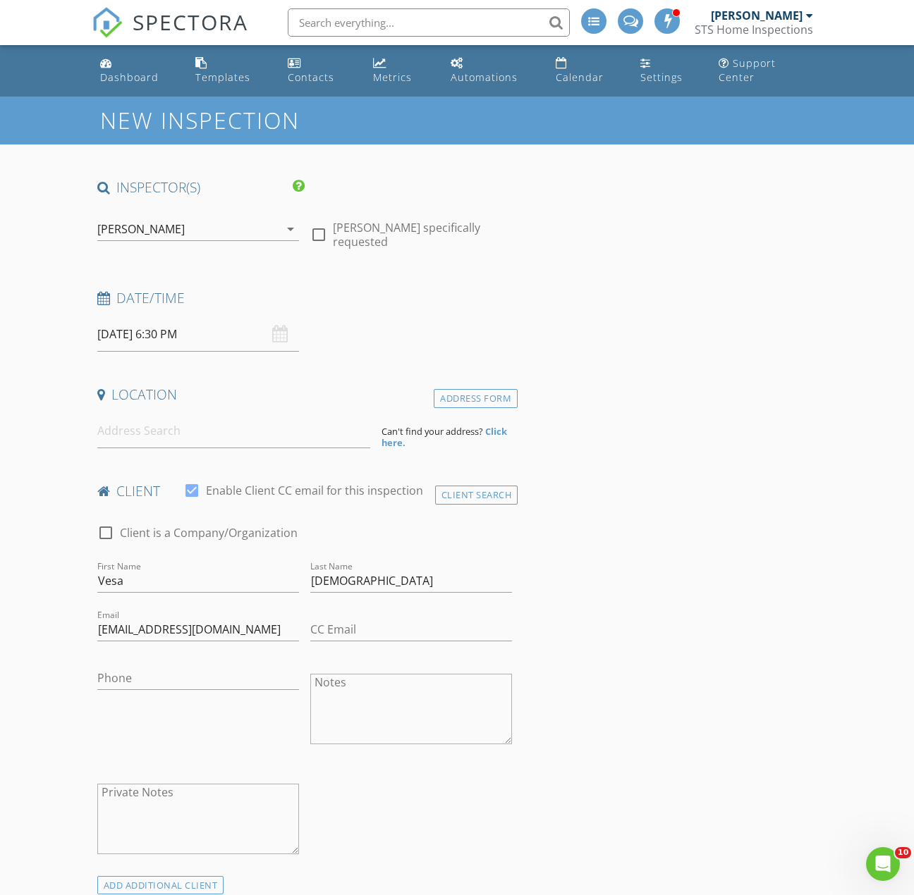
type textarea "$450.00 (Base)"
click at [285, 424] on input at bounding box center [233, 431] width 273 height 35
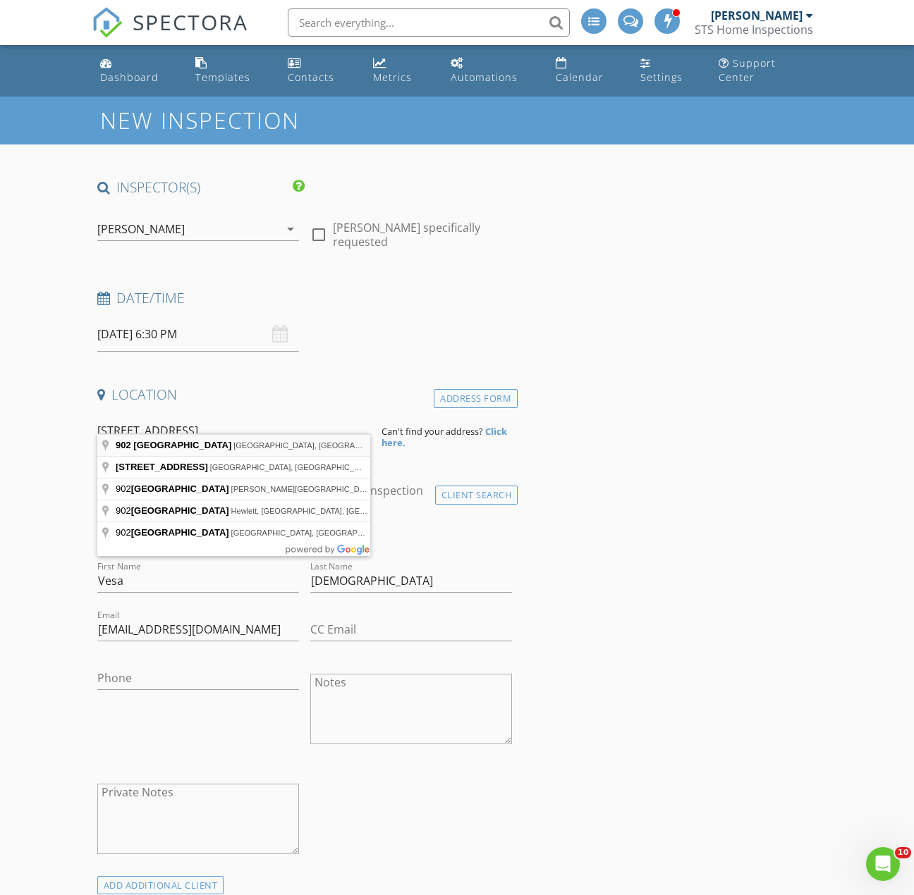
type input "902 Willow Pond Drive, Riverhead, NY, USA"
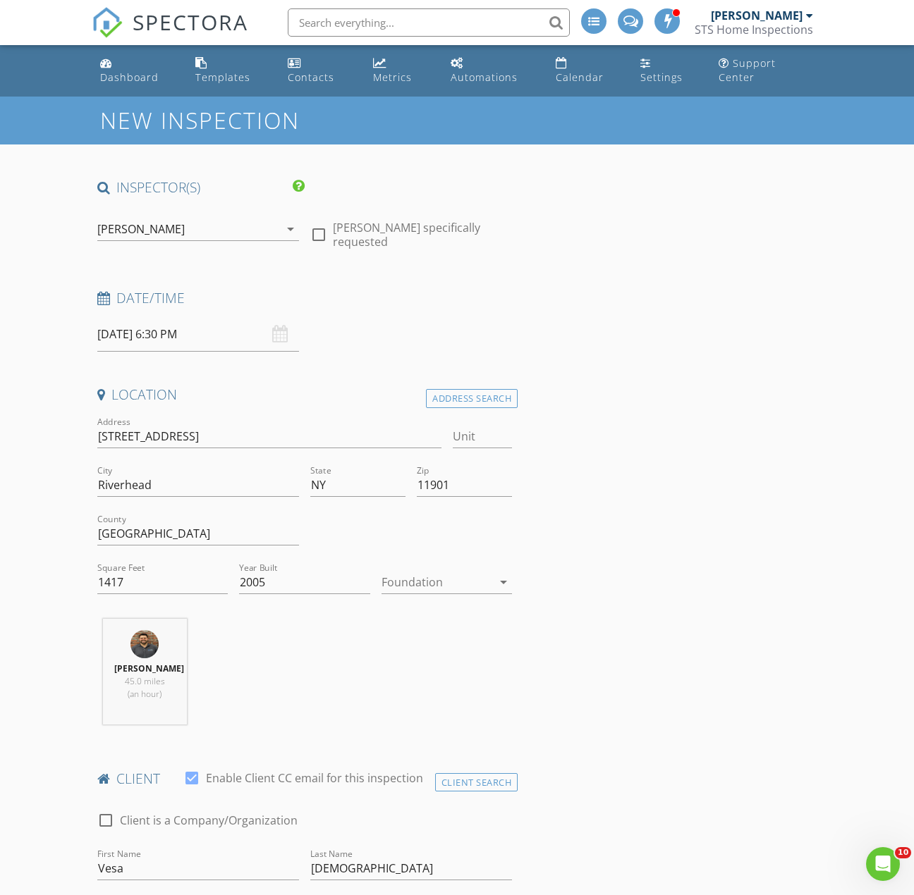
type input "1.6"
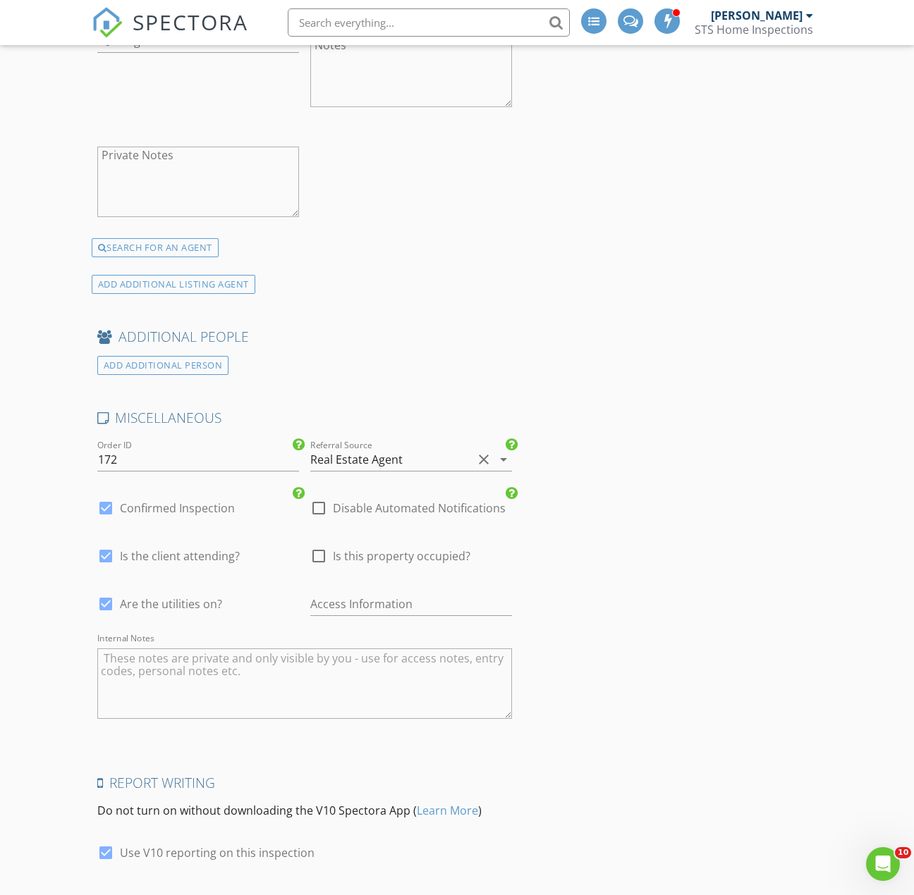
scroll to position [2677, 0]
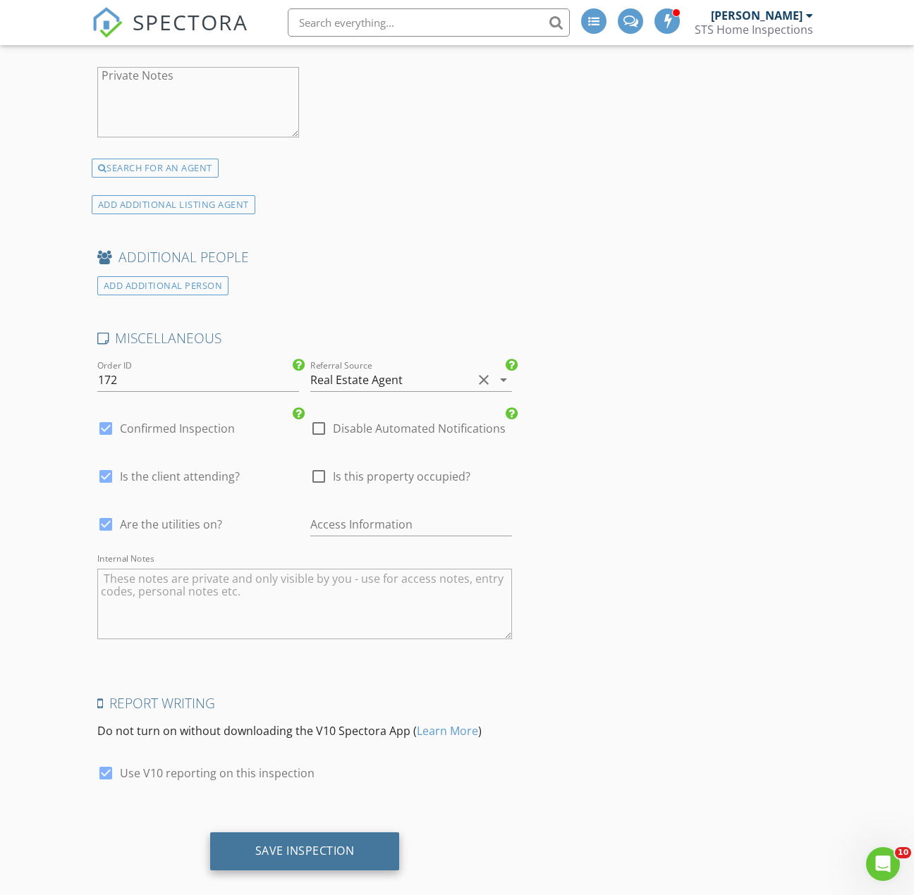
click at [281, 844] on div "Save Inspection" at bounding box center [304, 851] width 99 height 14
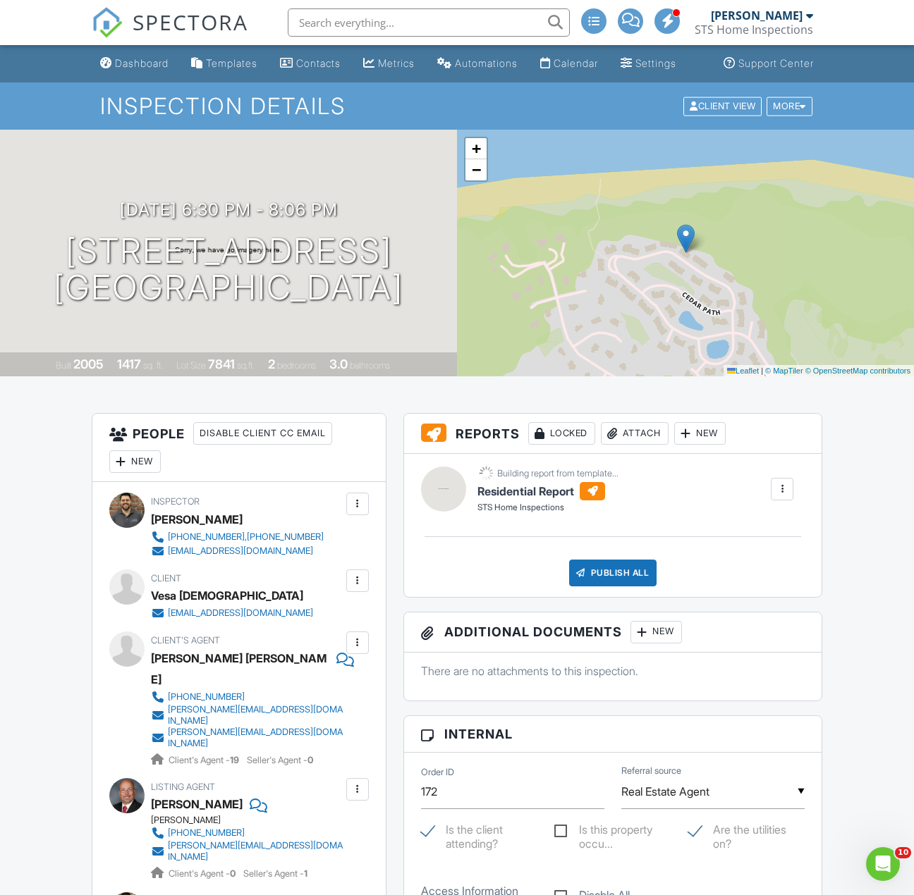
click at [107, 16] on img at bounding box center [107, 22] width 31 height 31
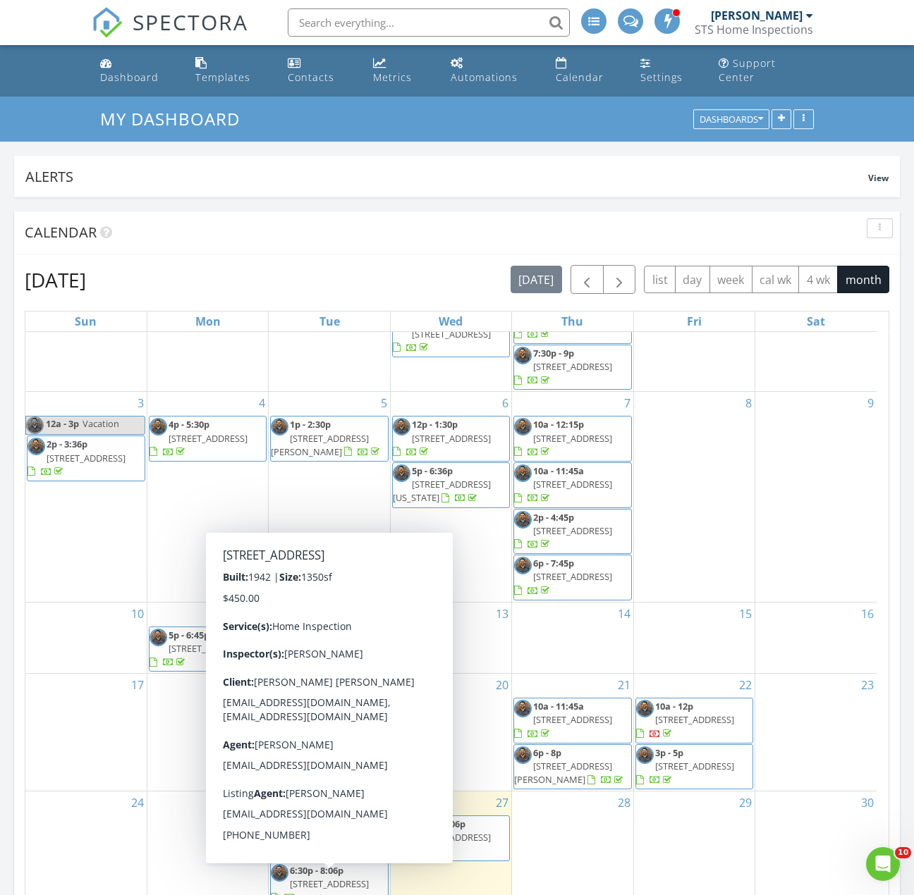
click at [321, 878] on span "115-34 237th street, elmont 11003" at bounding box center [329, 884] width 79 height 13
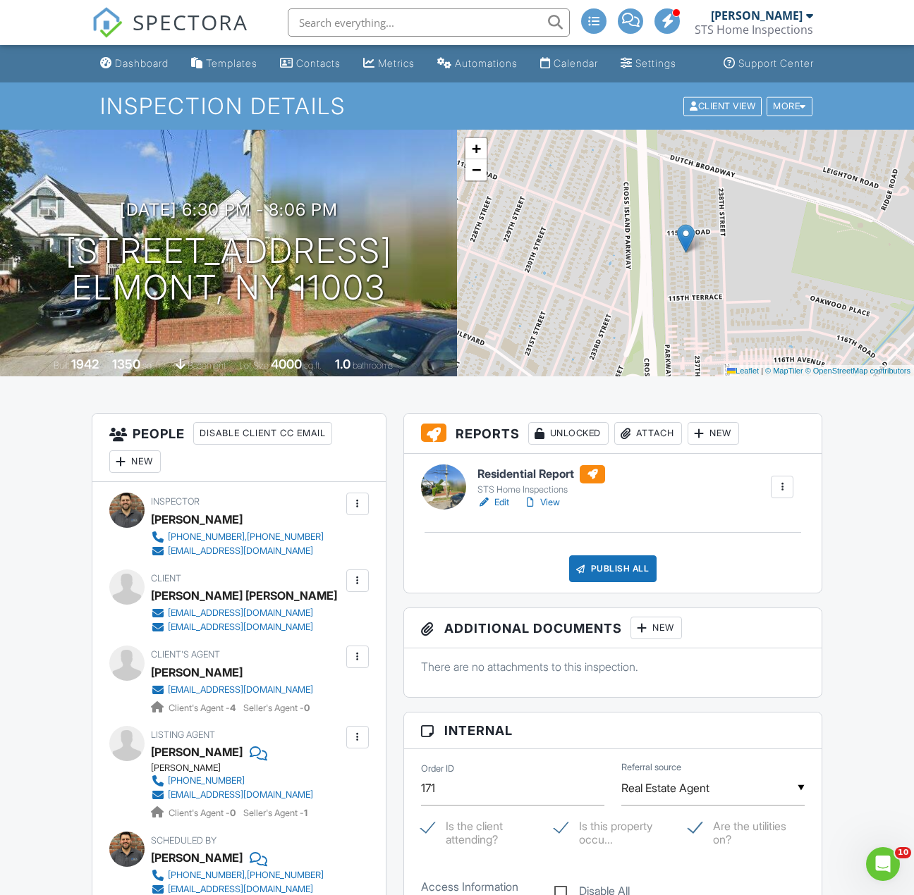
click at [501, 510] on link "Edit" at bounding box center [493, 503] width 32 height 14
